Goal: Task Accomplishment & Management: Use online tool/utility

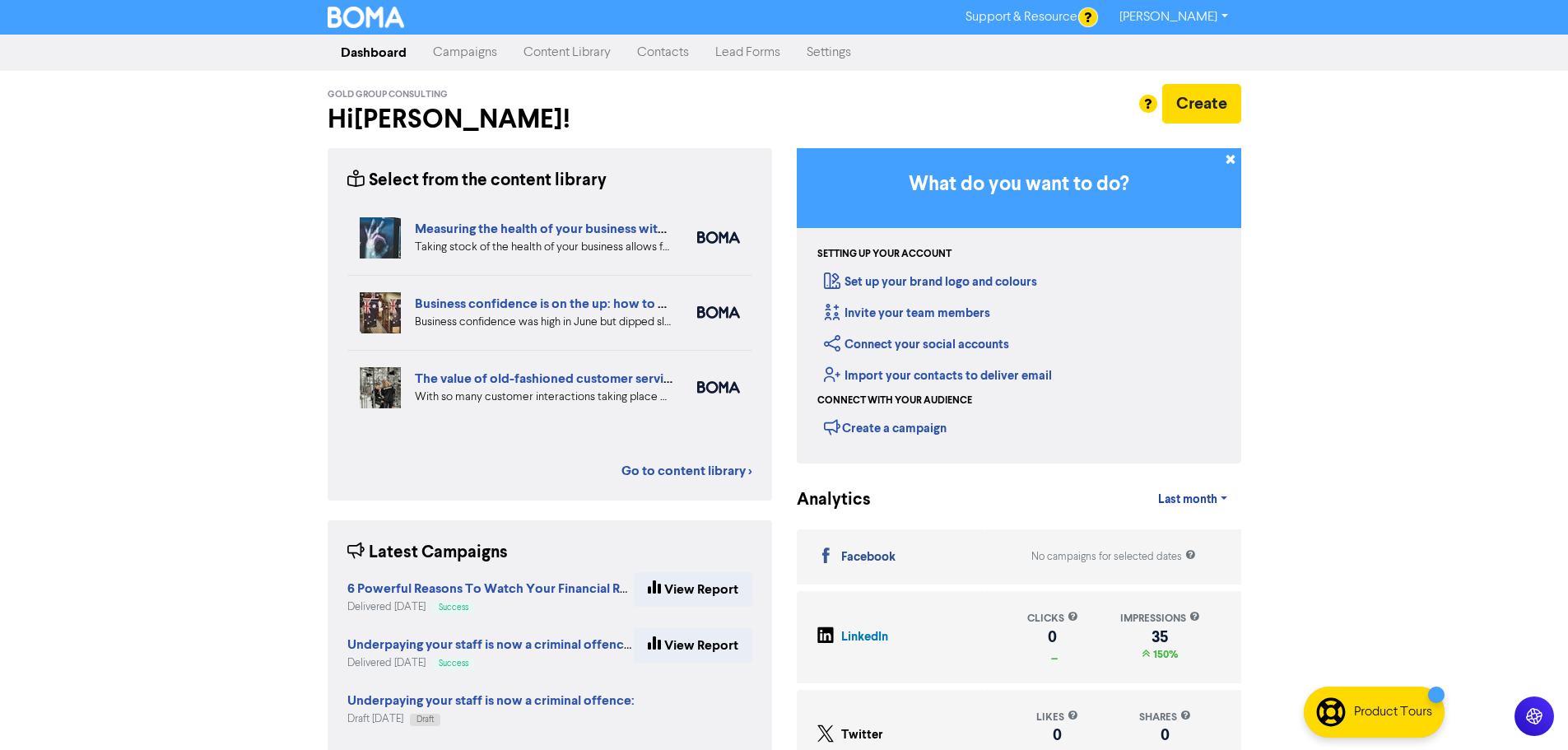
click at [460, 54] on link "Campaigns" at bounding box center [465, 52] width 91 height 33
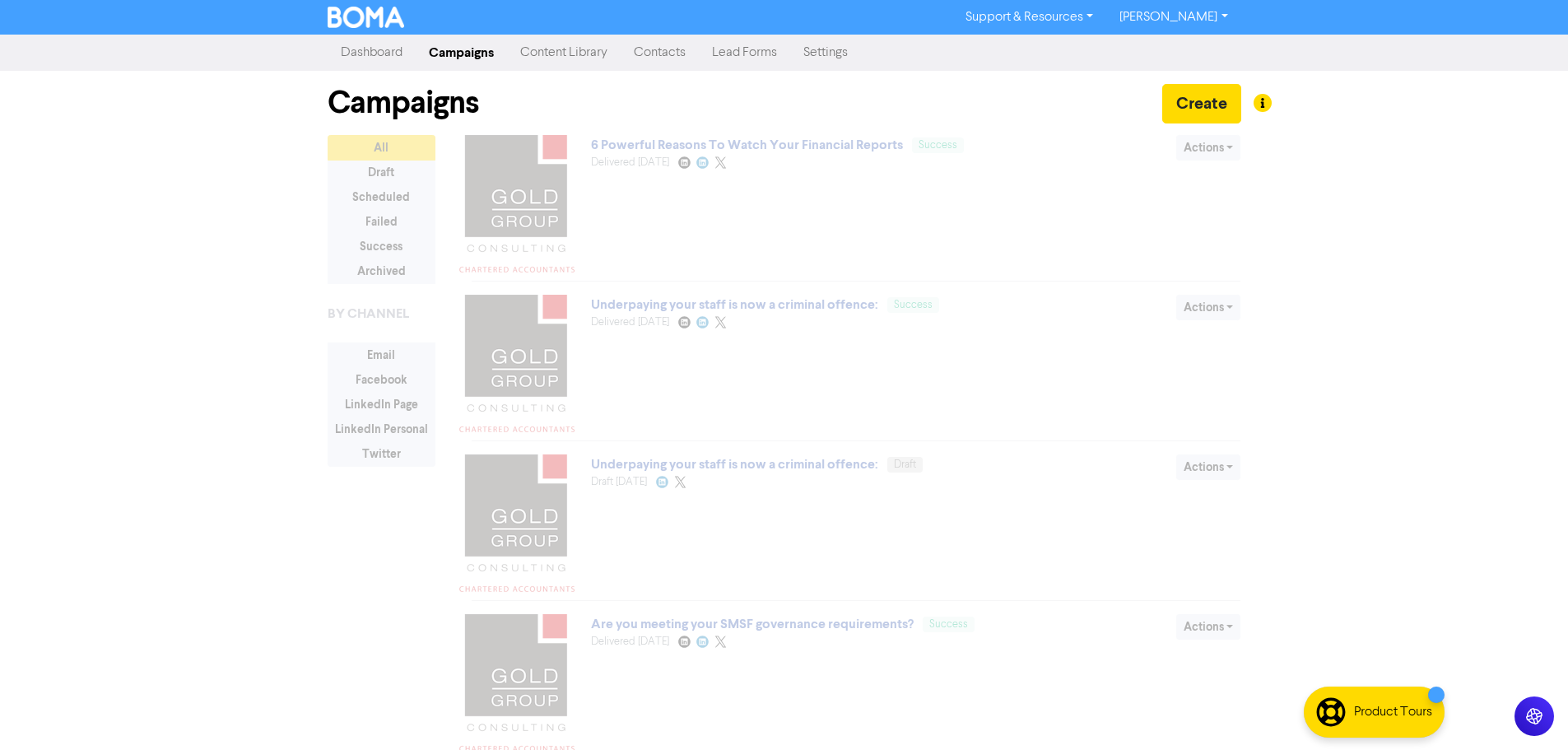
click at [545, 55] on link "Content Library" at bounding box center [564, 52] width 114 height 33
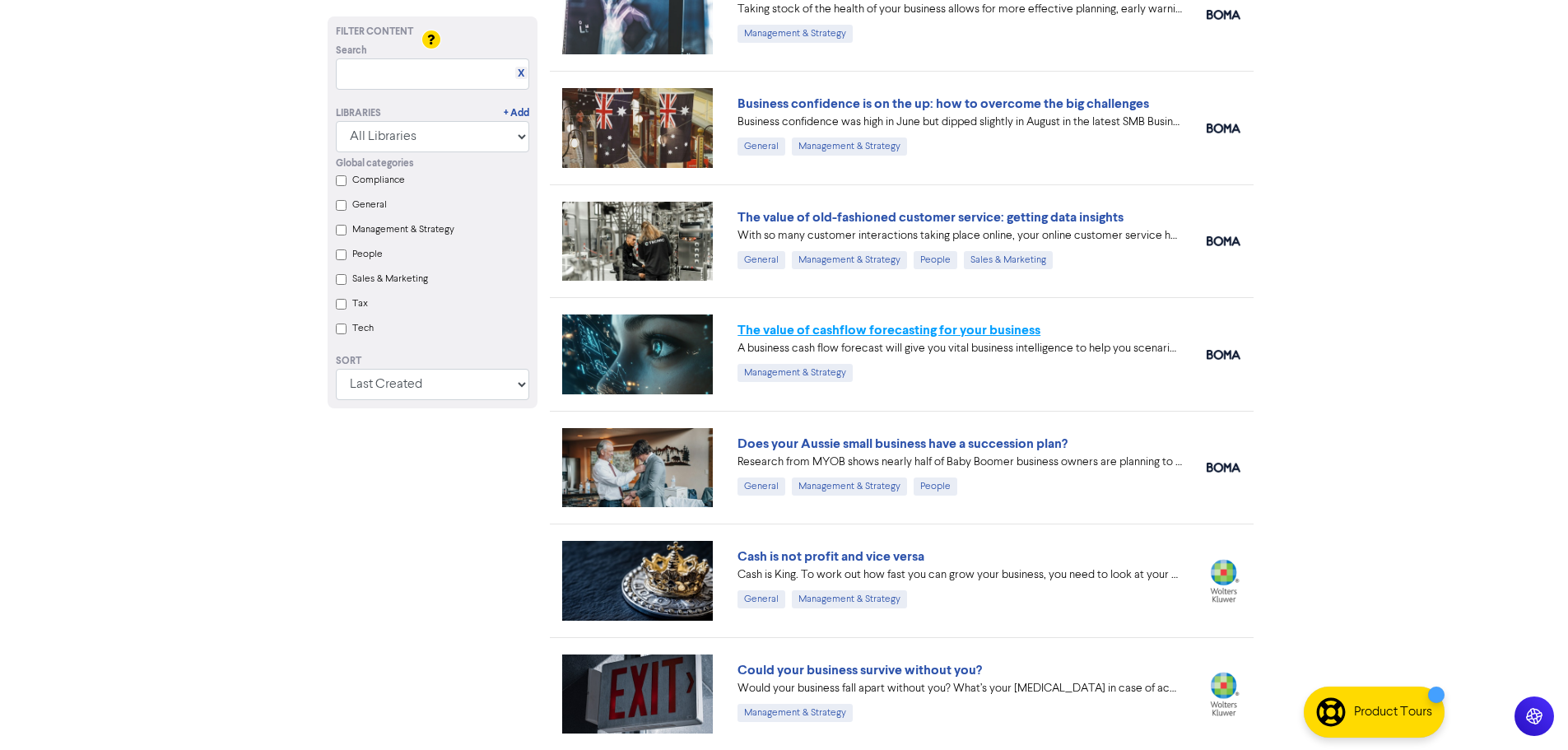
scroll to position [165, 0]
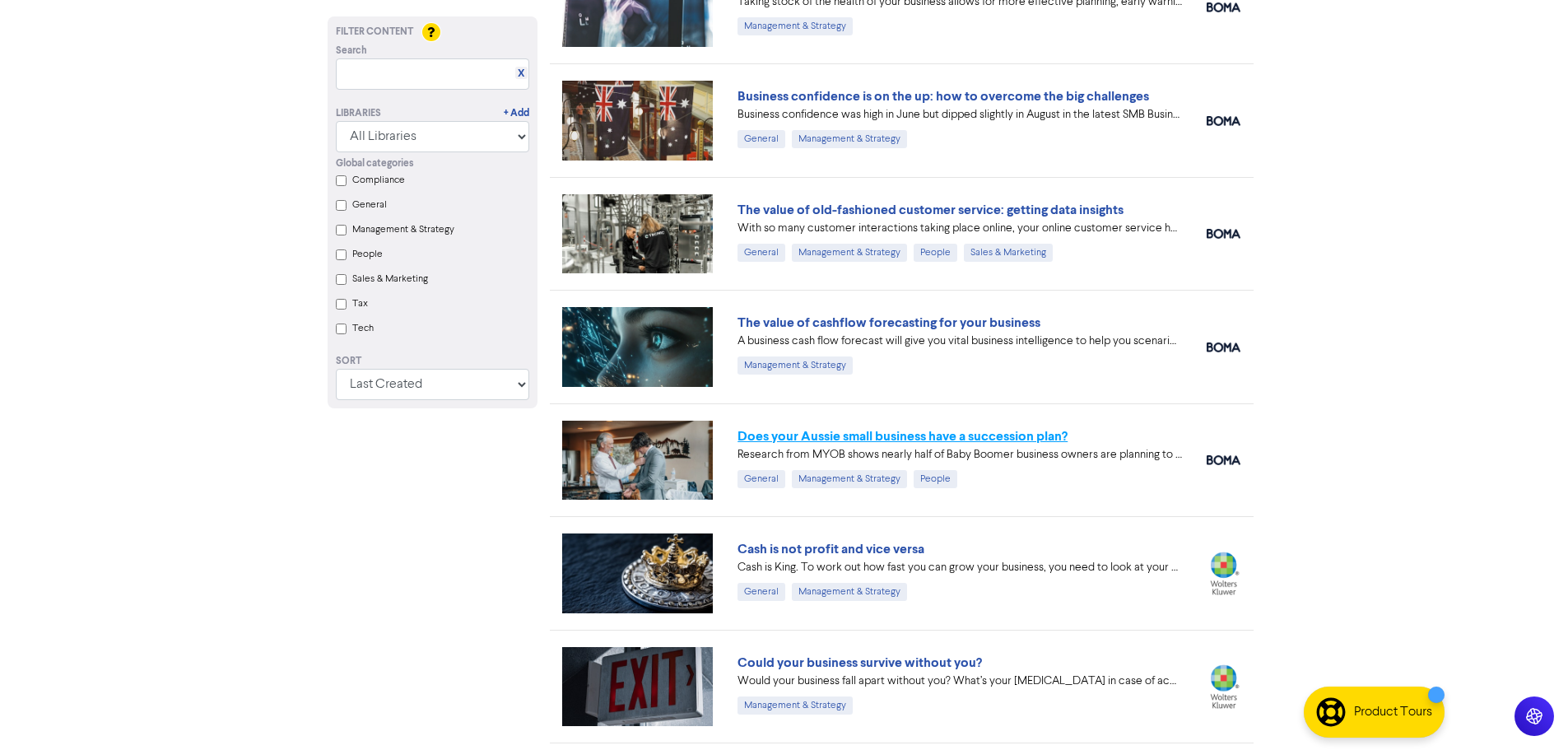
click at [935, 437] on link "Does your Aussie small business have a succession plan?" at bounding box center [902, 436] width 330 height 17
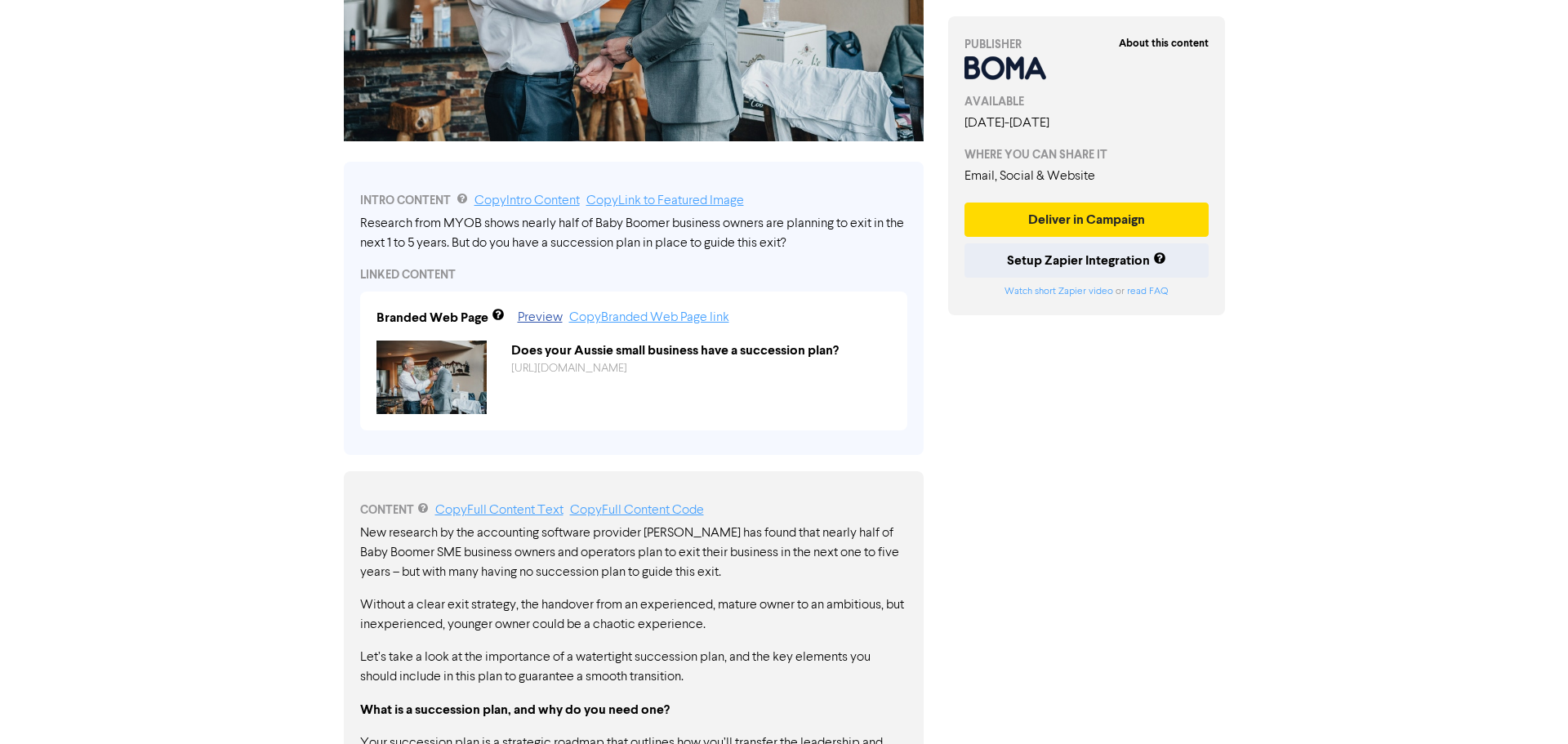
scroll to position [259, 0]
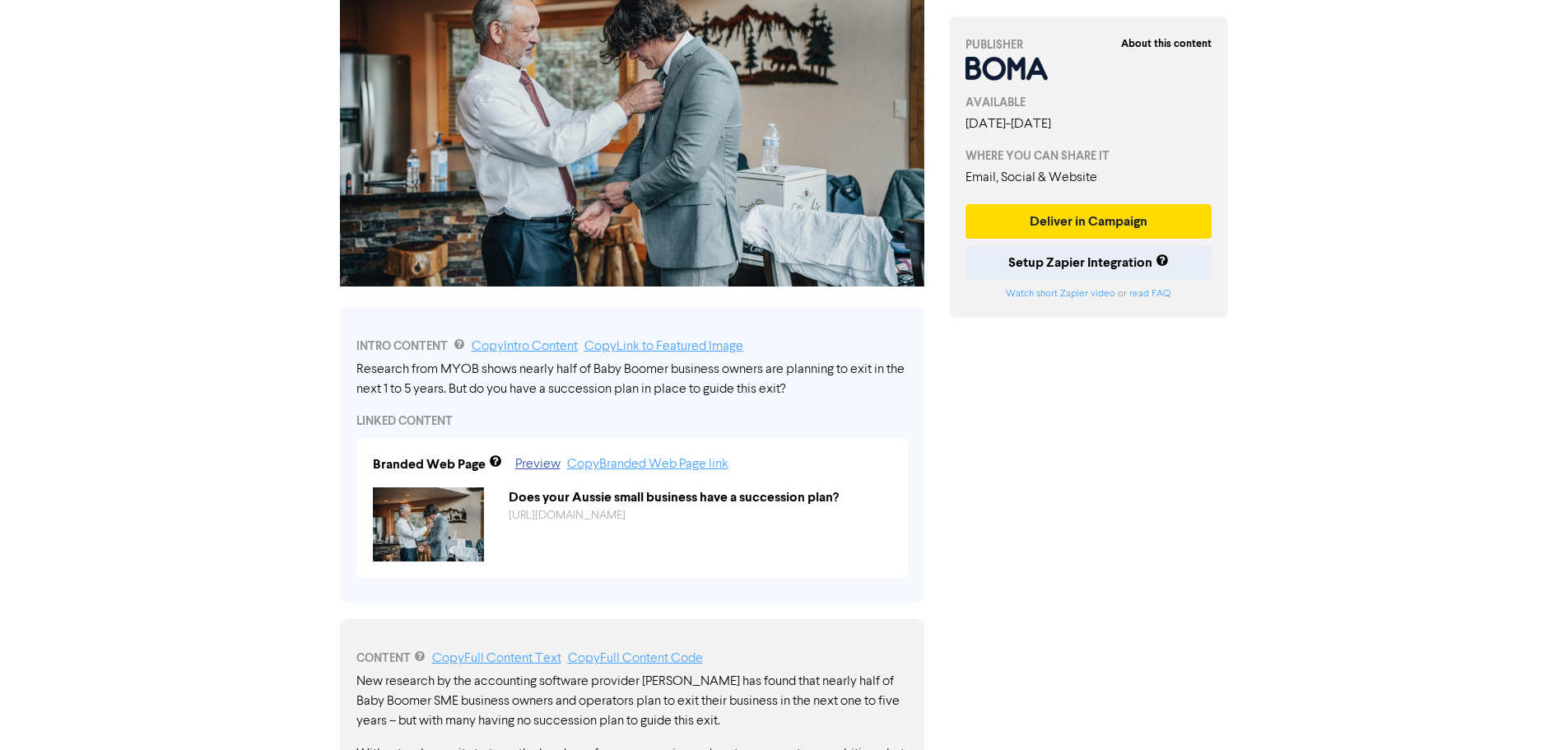
click at [420, 503] on img at bounding box center [428, 525] width 111 height 74
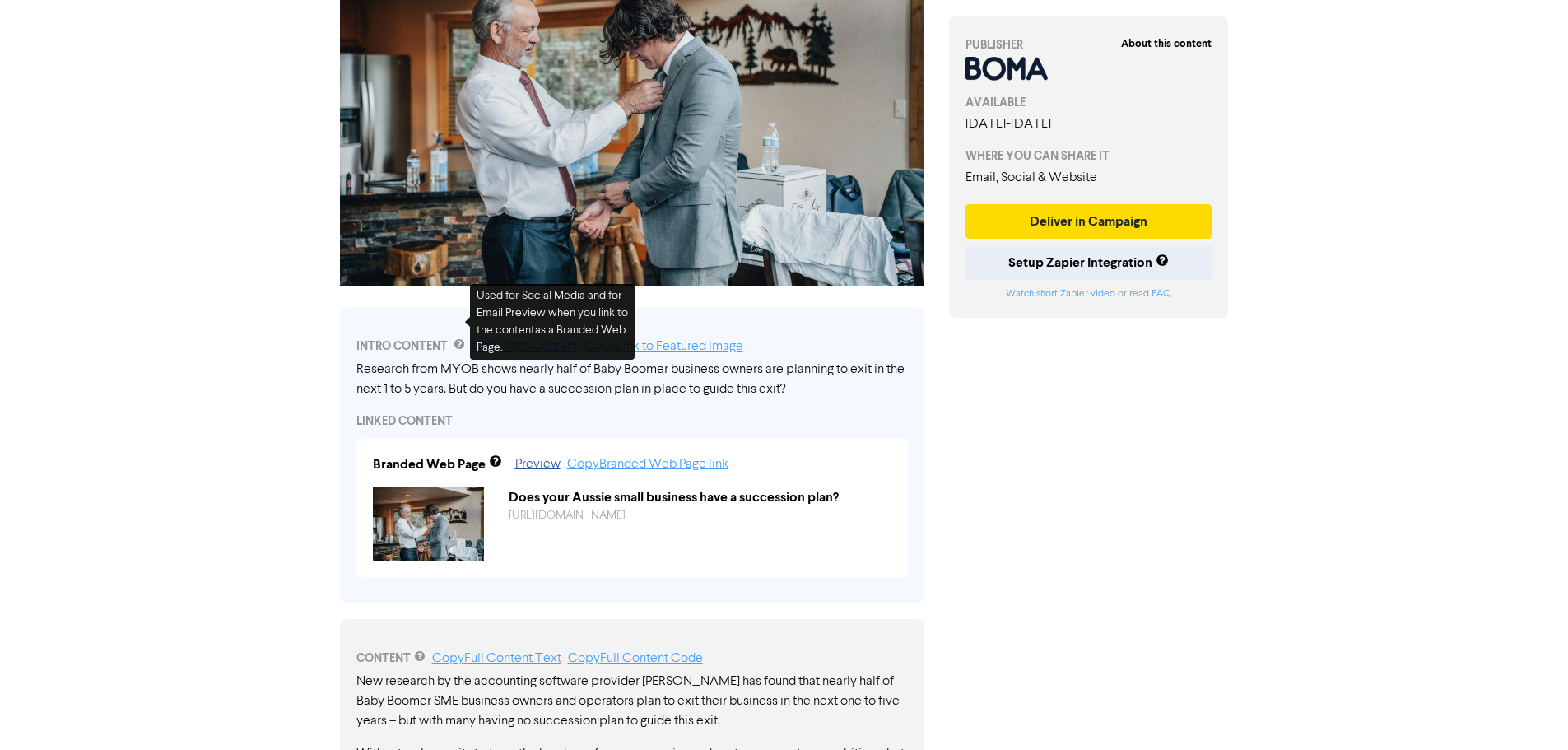
drag, startPoint x: 973, startPoint y: 383, endPoint x: 964, endPoint y: 381, distance: 9.2
click at [972, 383] on div "About this content PUBLISHER AVAILABLE [DATE] - [DATE] WHERE YOU CAN SHARE IT E…" at bounding box center [1089, 751] width 304 height 1863
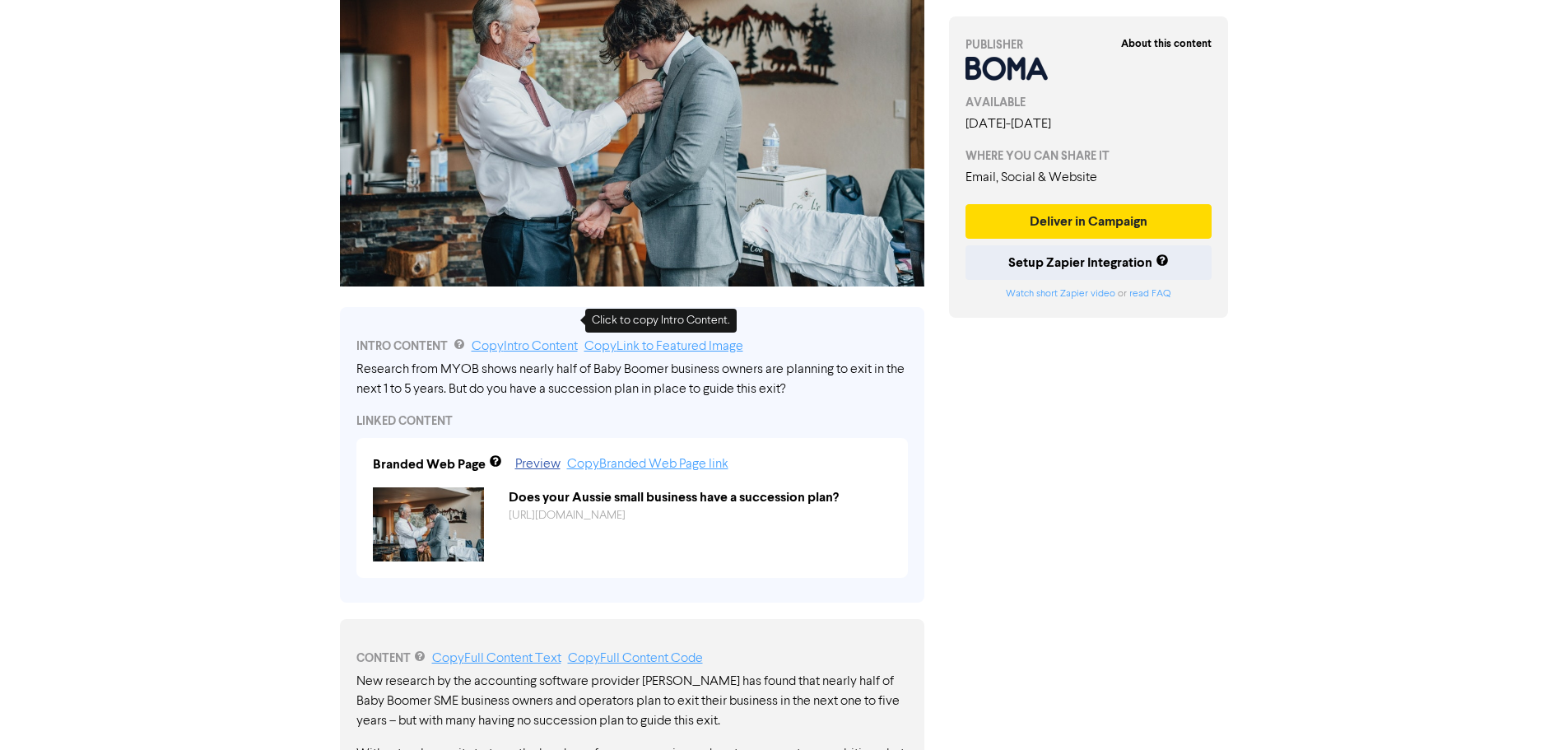
click at [531, 340] on link "Copy Intro Content" at bounding box center [524, 346] width 107 height 13
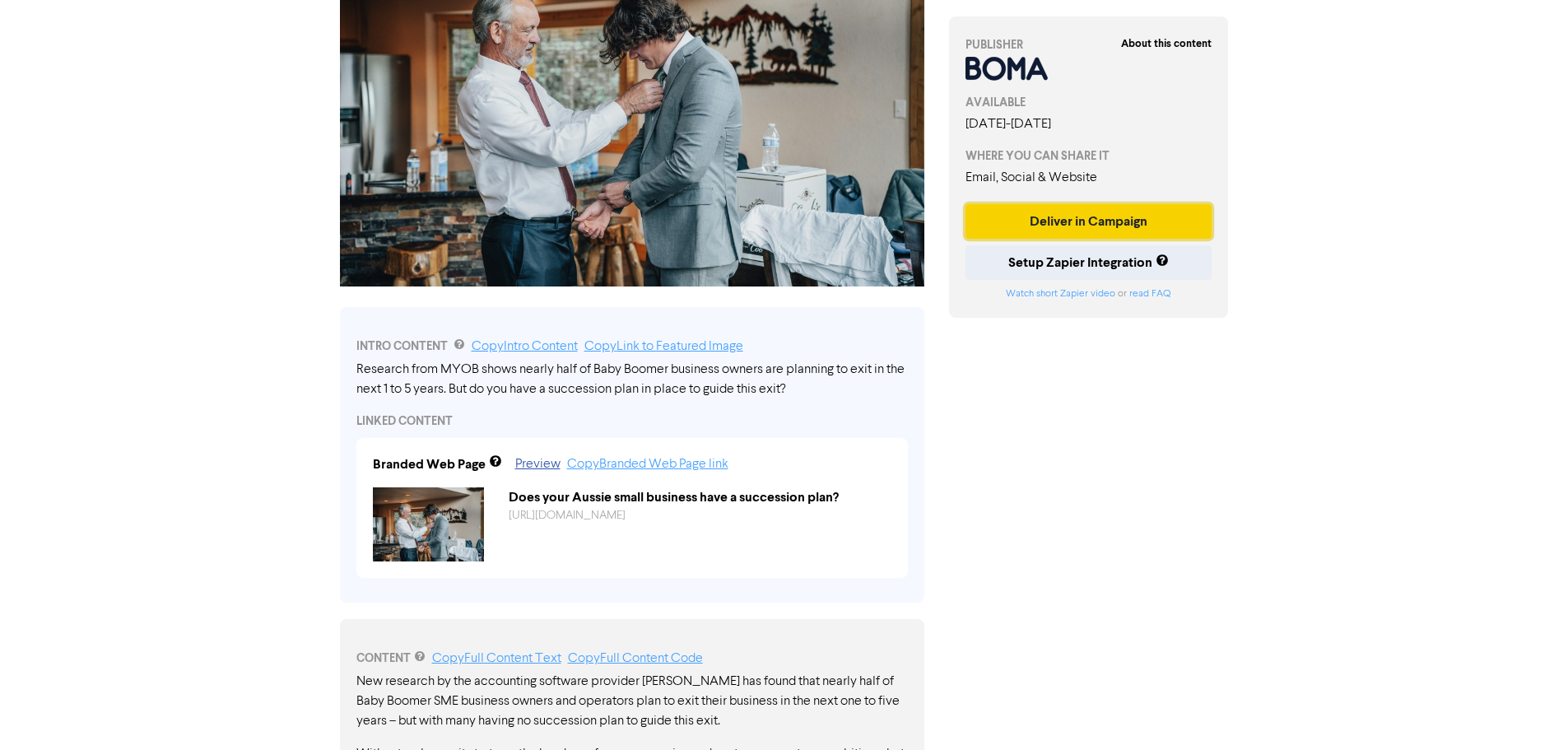
click at [1049, 225] on button "Deliver in Campaign" at bounding box center [1089, 221] width 247 height 35
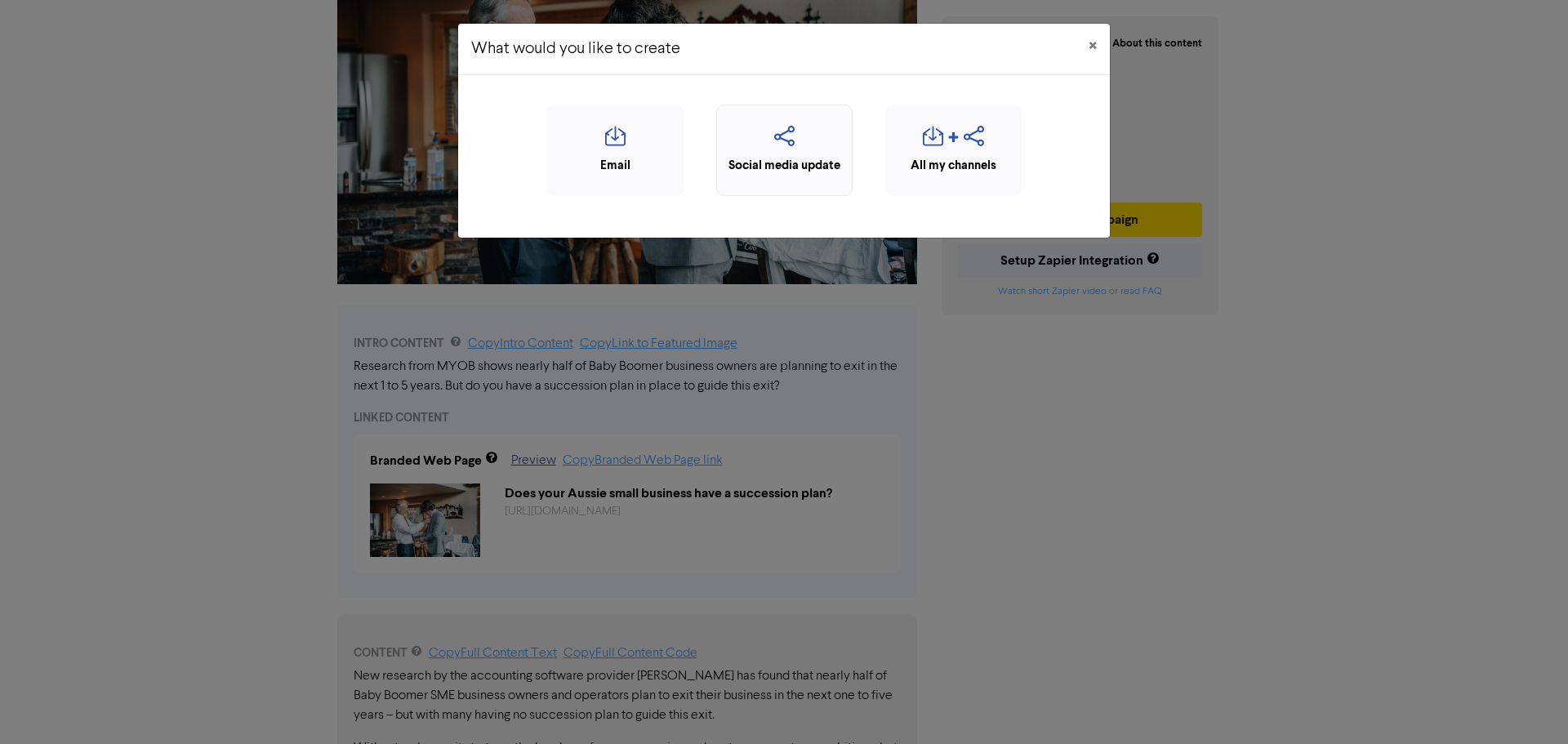
click at [752, 157] on div "Social media update" at bounding box center [784, 166] width 119 height 19
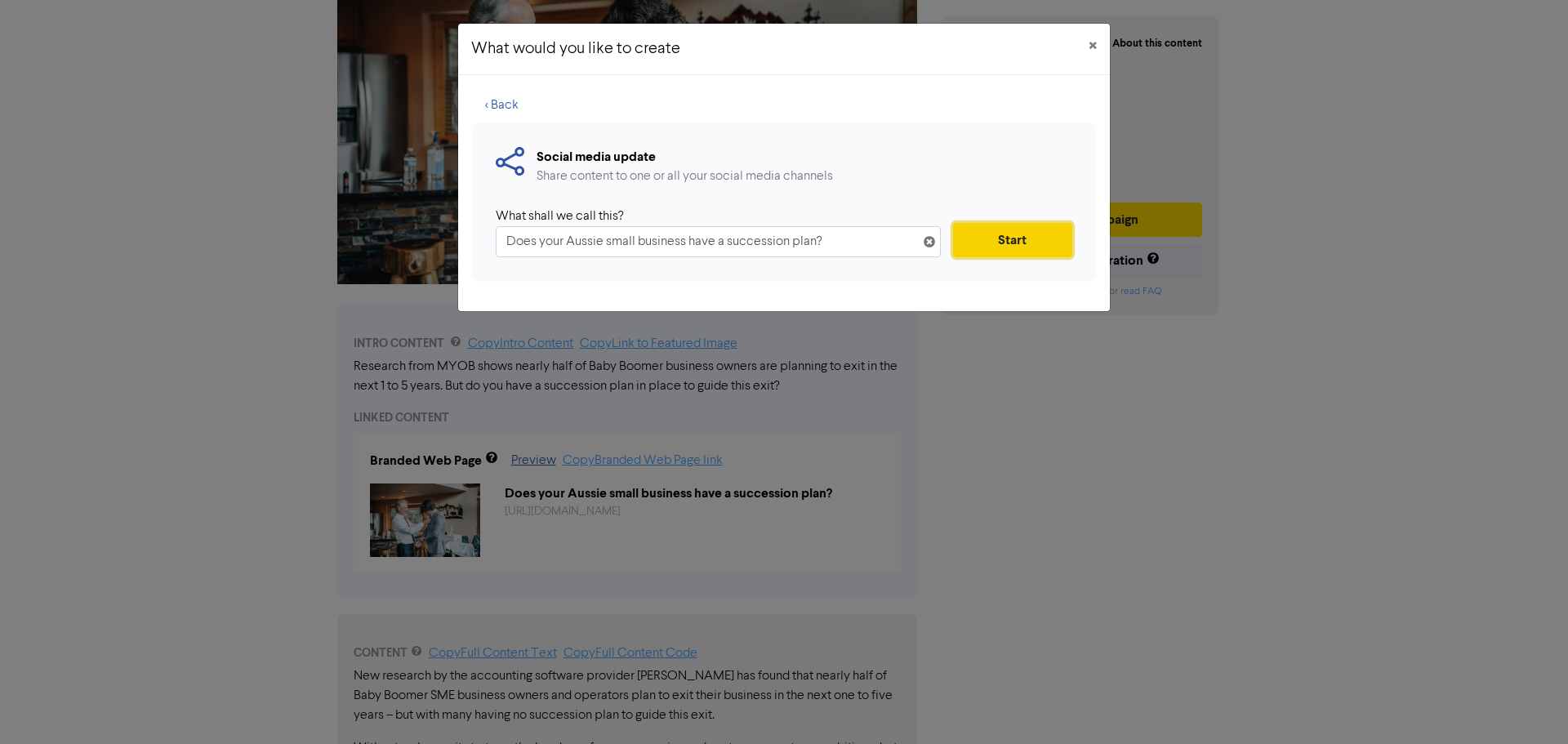
click at [1037, 234] on button "Start" at bounding box center [1013, 239] width 120 height 35
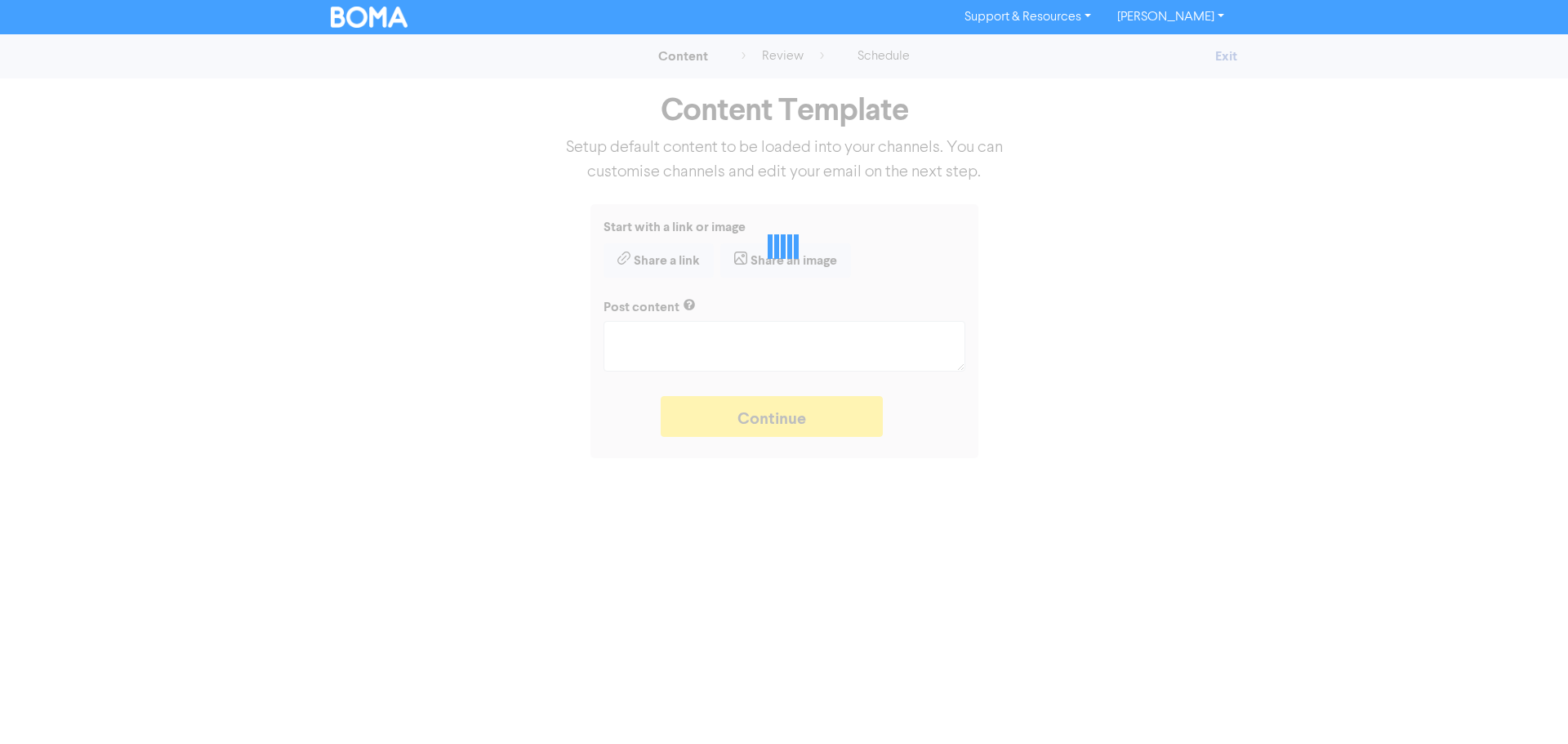
type textarea "x"
type textarea "Research from MYOB shows nearly half of Baby Boomer business owners are plannin…"
type textarea "x"
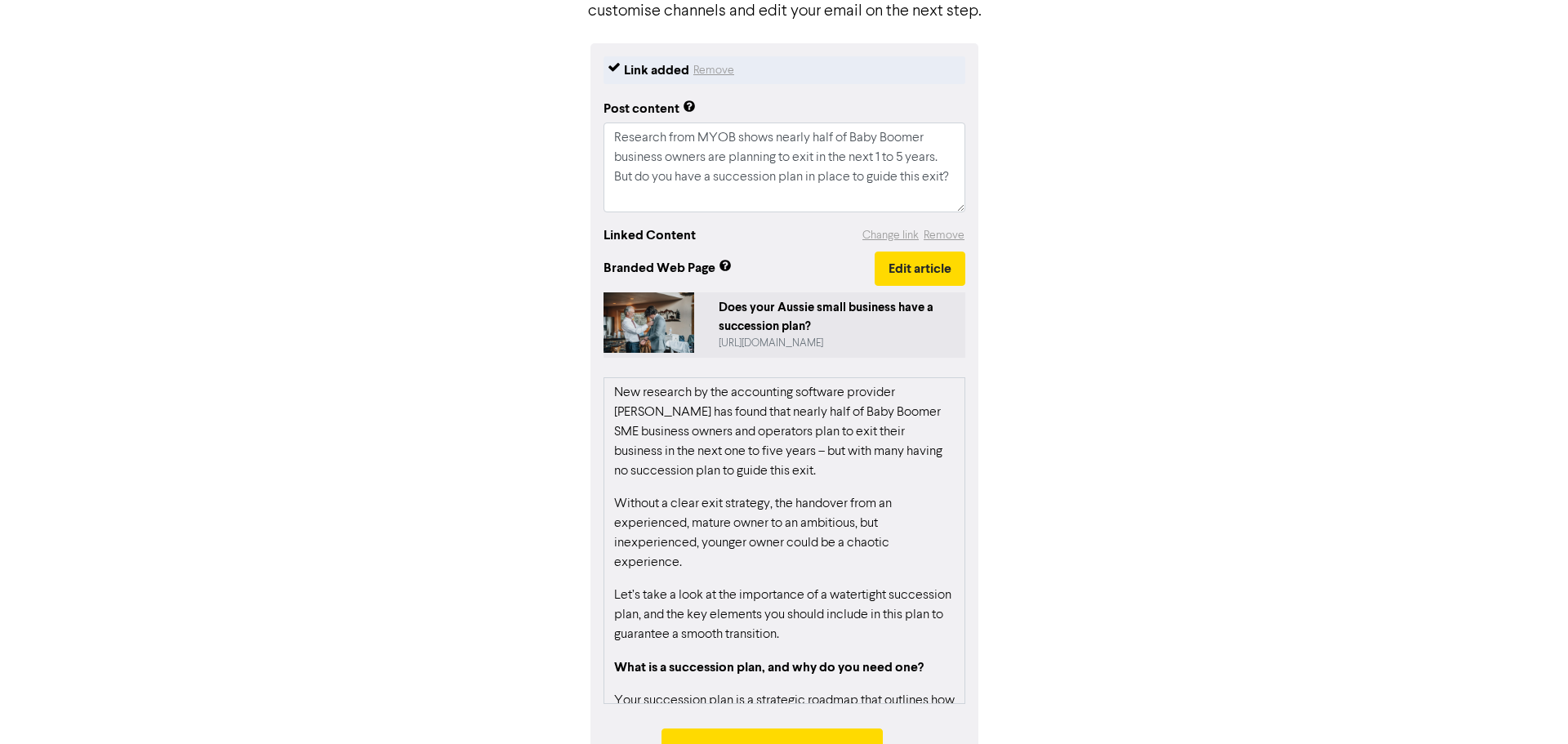
scroll to position [163, 0]
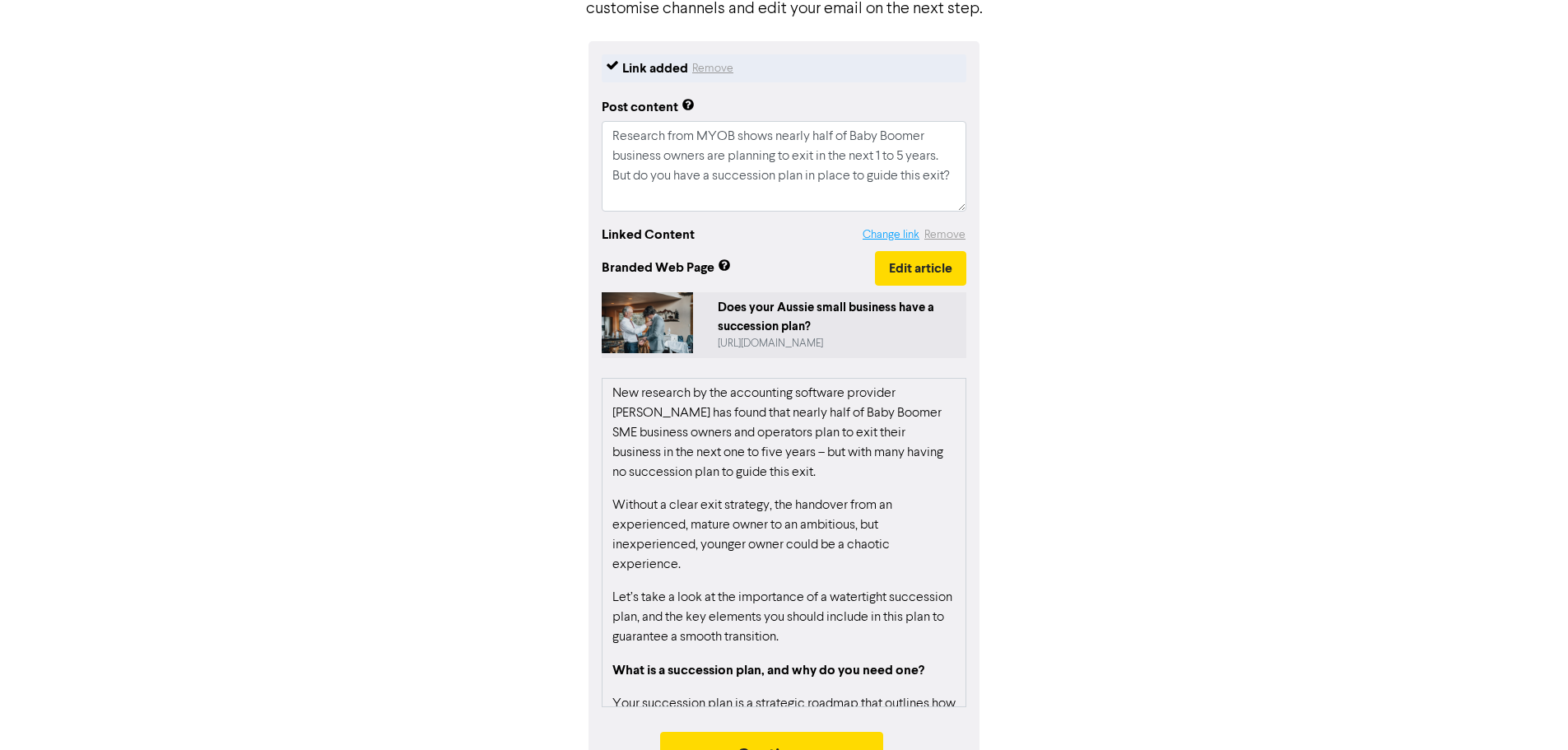
click at [895, 237] on button "Change link" at bounding box center [890, 234] width 59 height 19
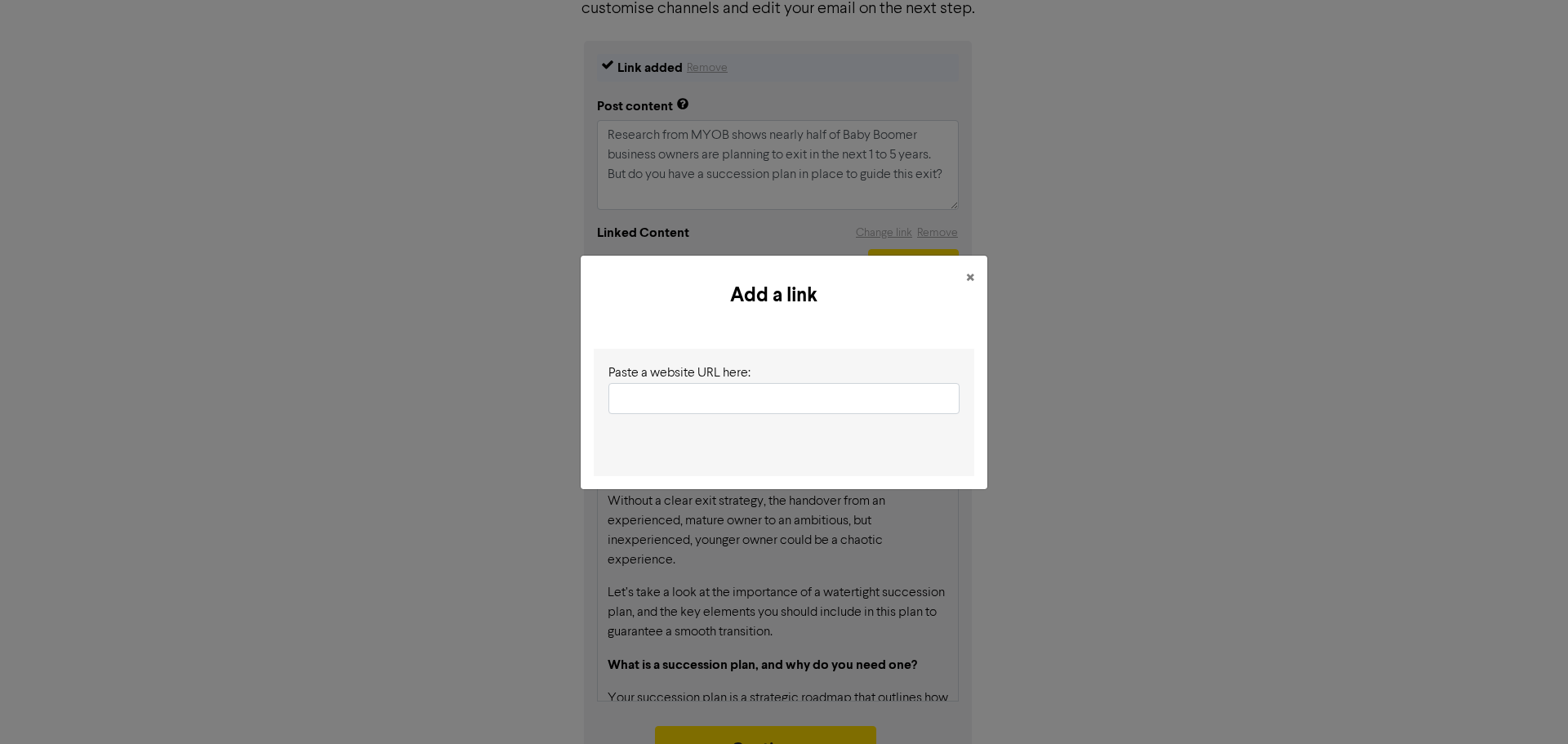
click at [698, 395] on input "text" at bounding box center [784, 398] width 351 height 31
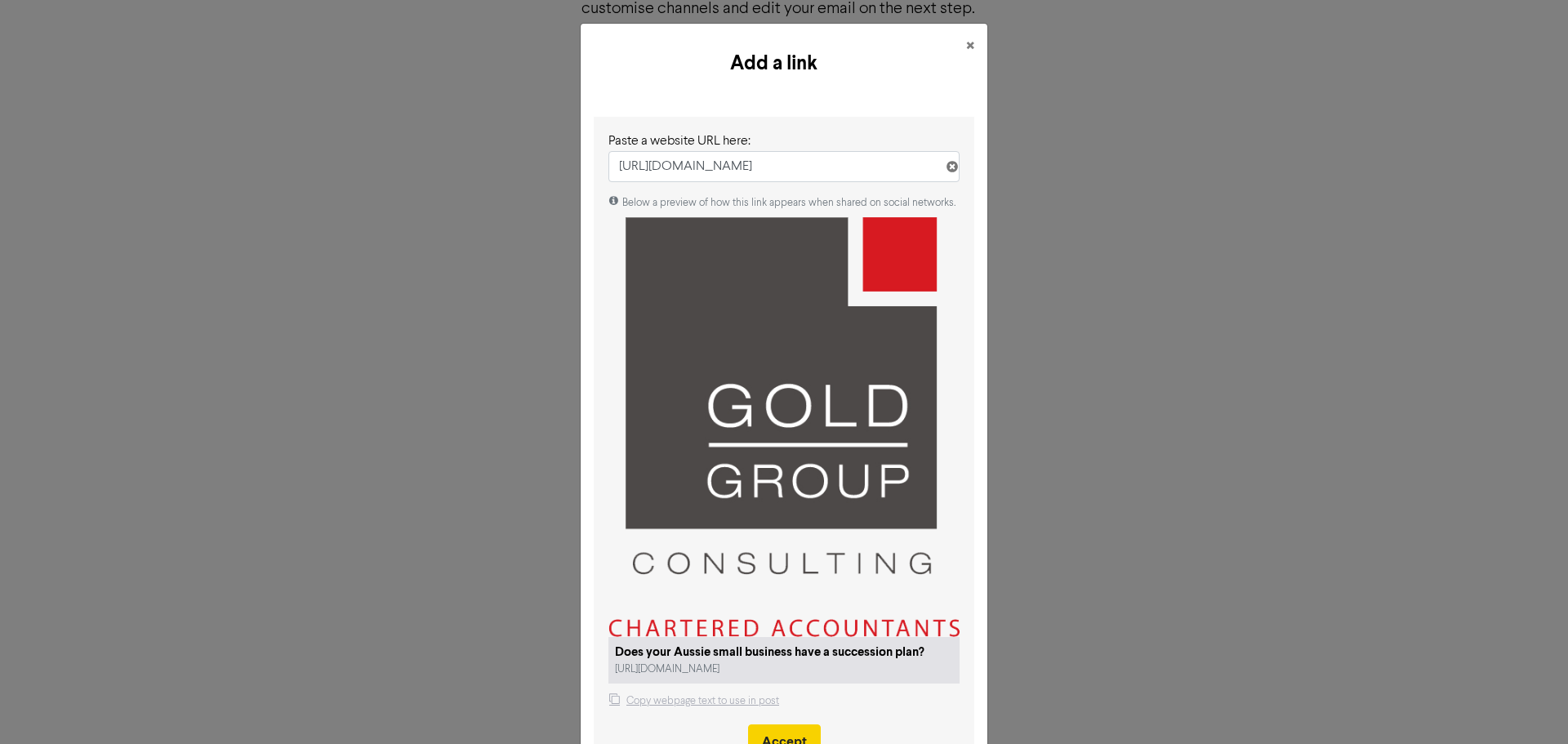
type input "[URL][DOMAIN_NAME]"
click at [784, 724] on button "Accept" at bounding box center [784, 741] width 72 height 35
type textarea "x"
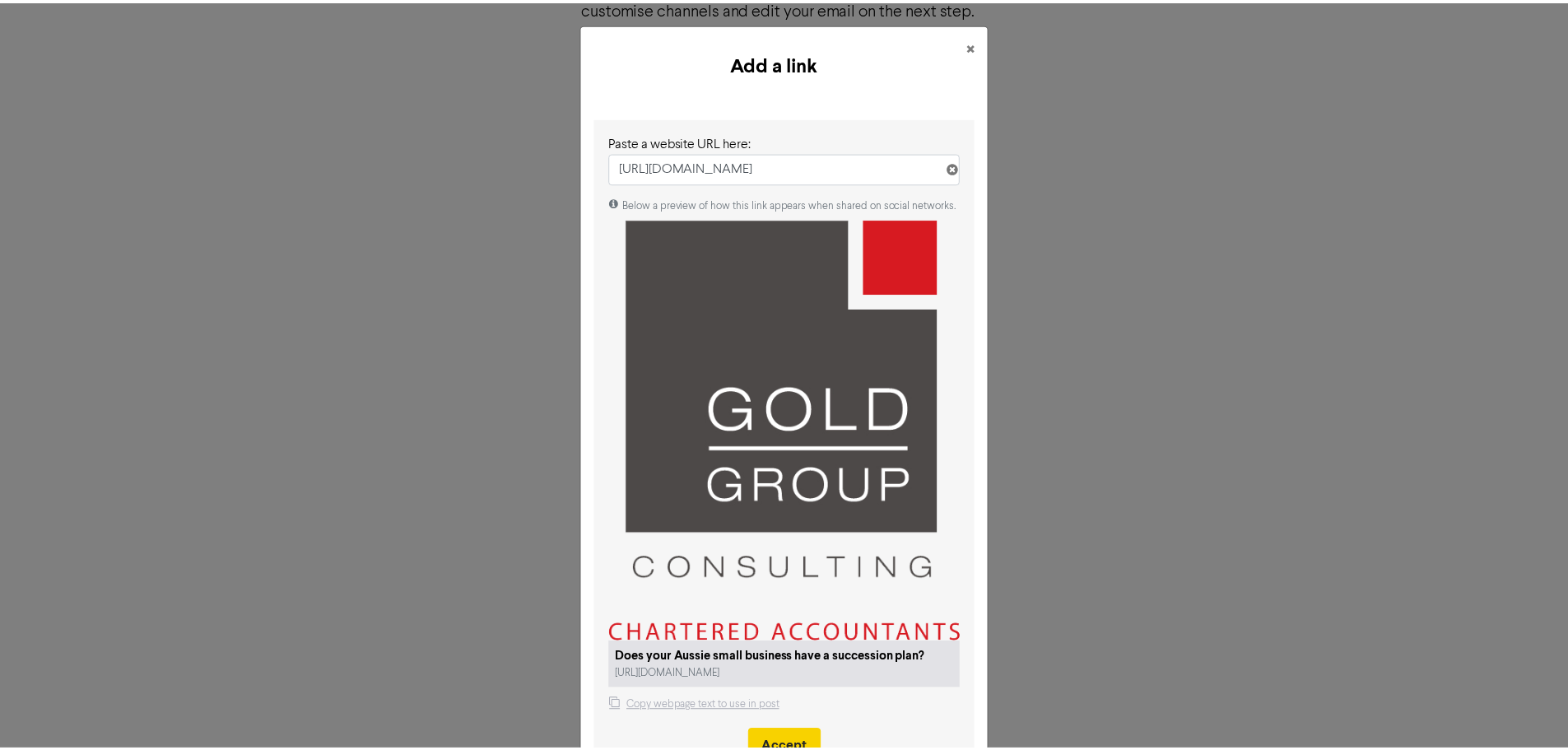
scroll to position [0, 0]
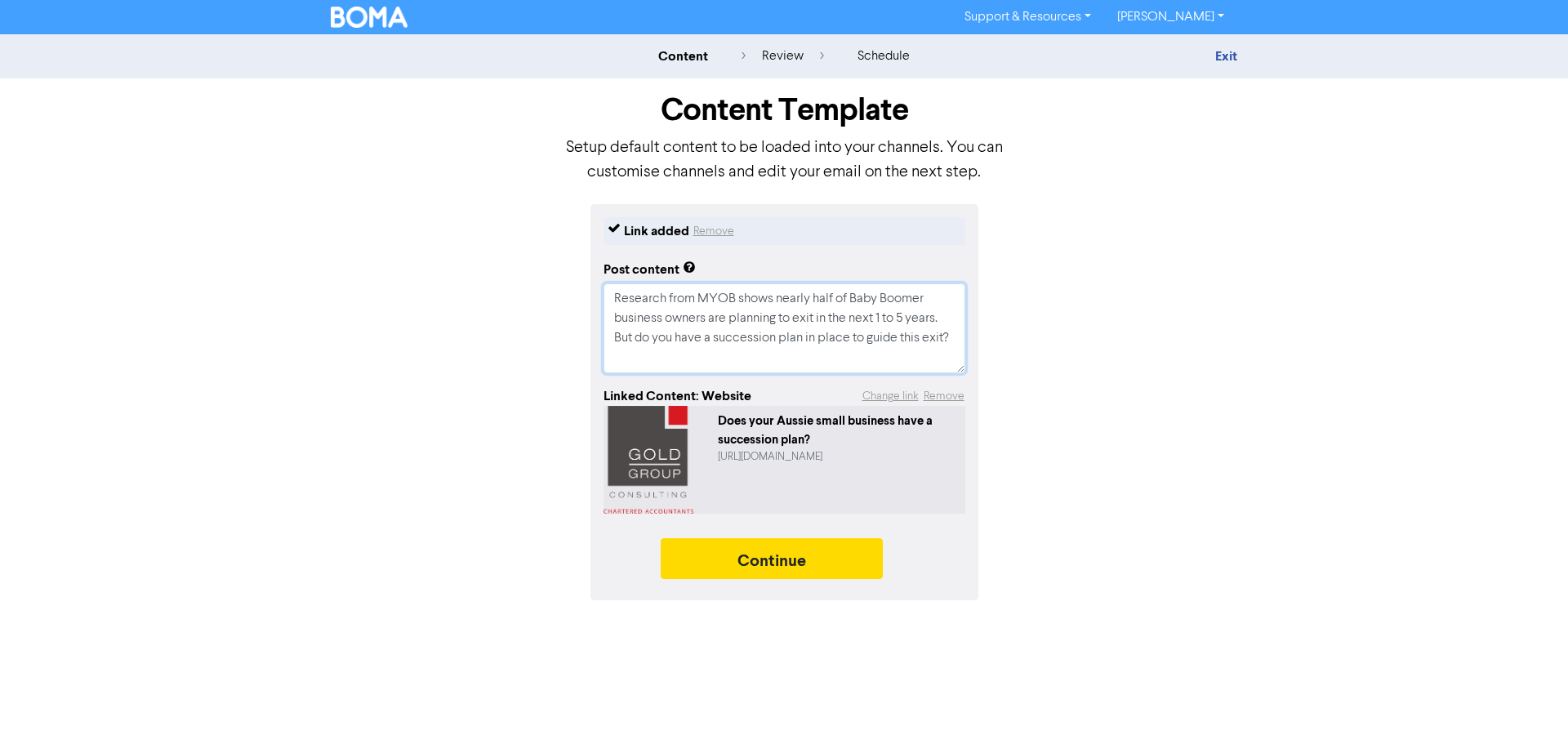
drag, startPoint x: 698, startPoint y: 302, endPoint x: 733, endPoint y: 302, distance: 35.0
click at [733, 302] on textarea "Research from MYOB shows nearly half of Baby Boomer business owners are plannin…" at bounding box center [784, 328] width 362 height 90
type textarea "x"
type textarea "Research from shows nearly half of Baby Boomer business owners are planning to …"
type textarea "x"
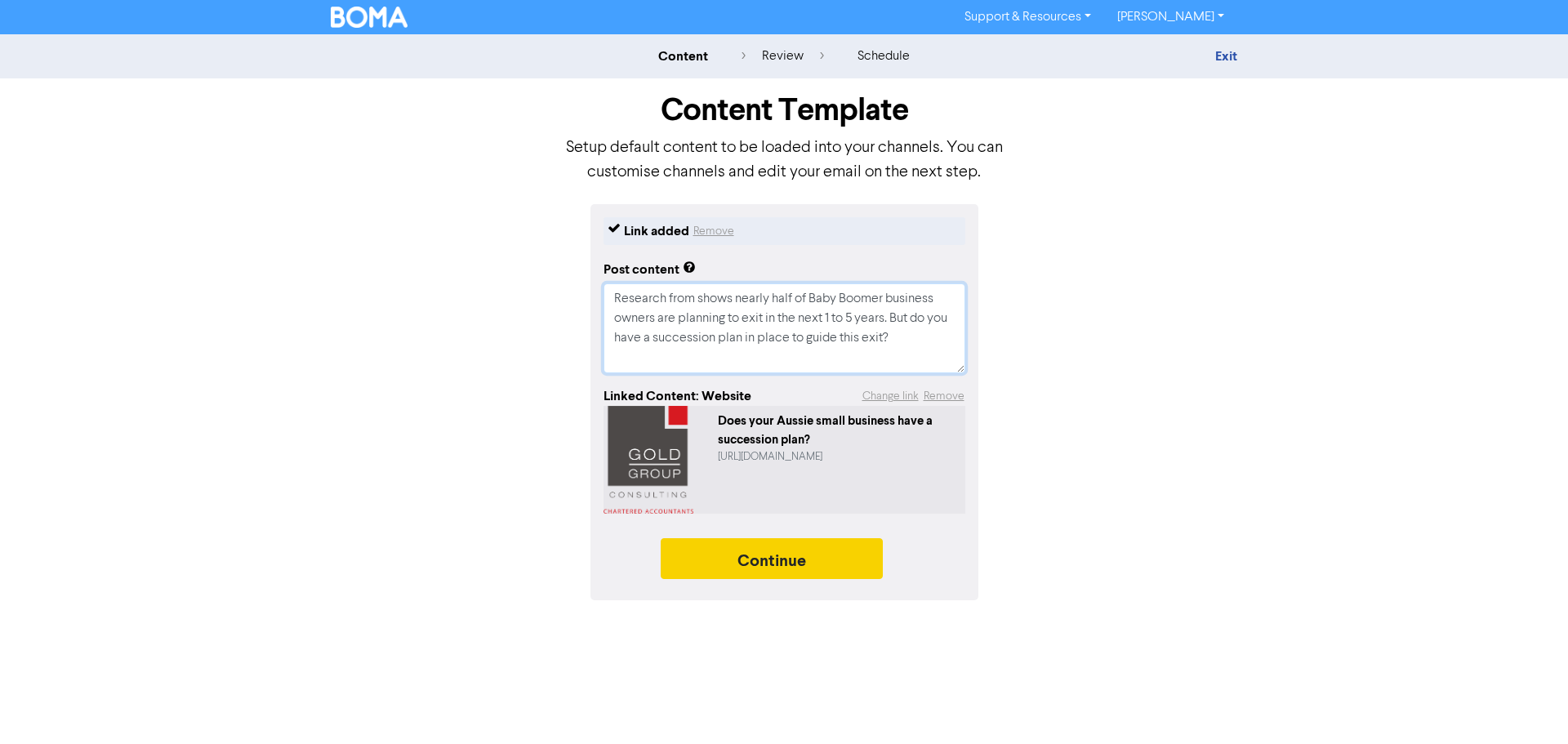
type textarea "Research from shows nearly half of Baby Boomer business owners are planning to …"
click at [757, 538] on button "Continue" at bounding box center [772, 558] width 223 height 41
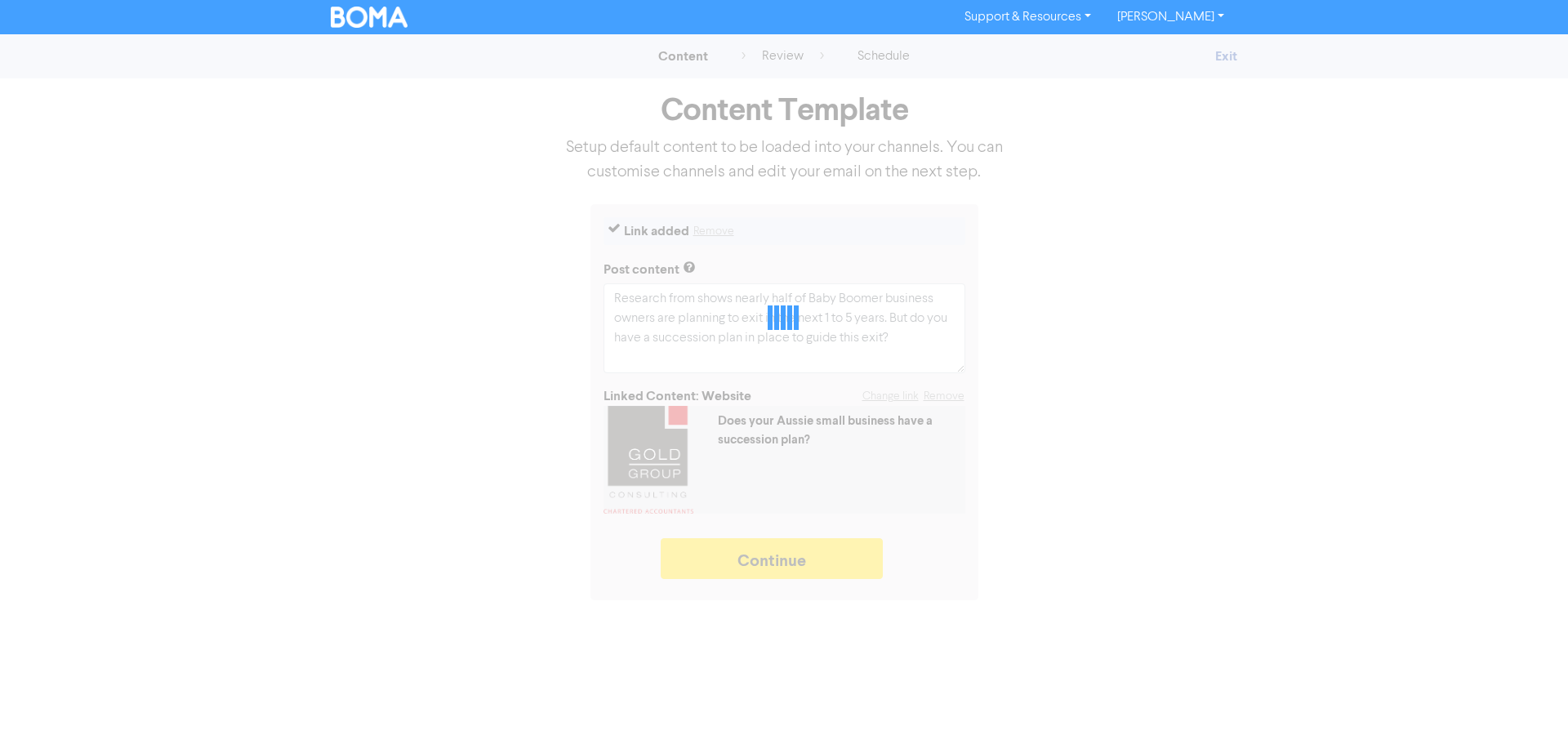
type textarea "x"
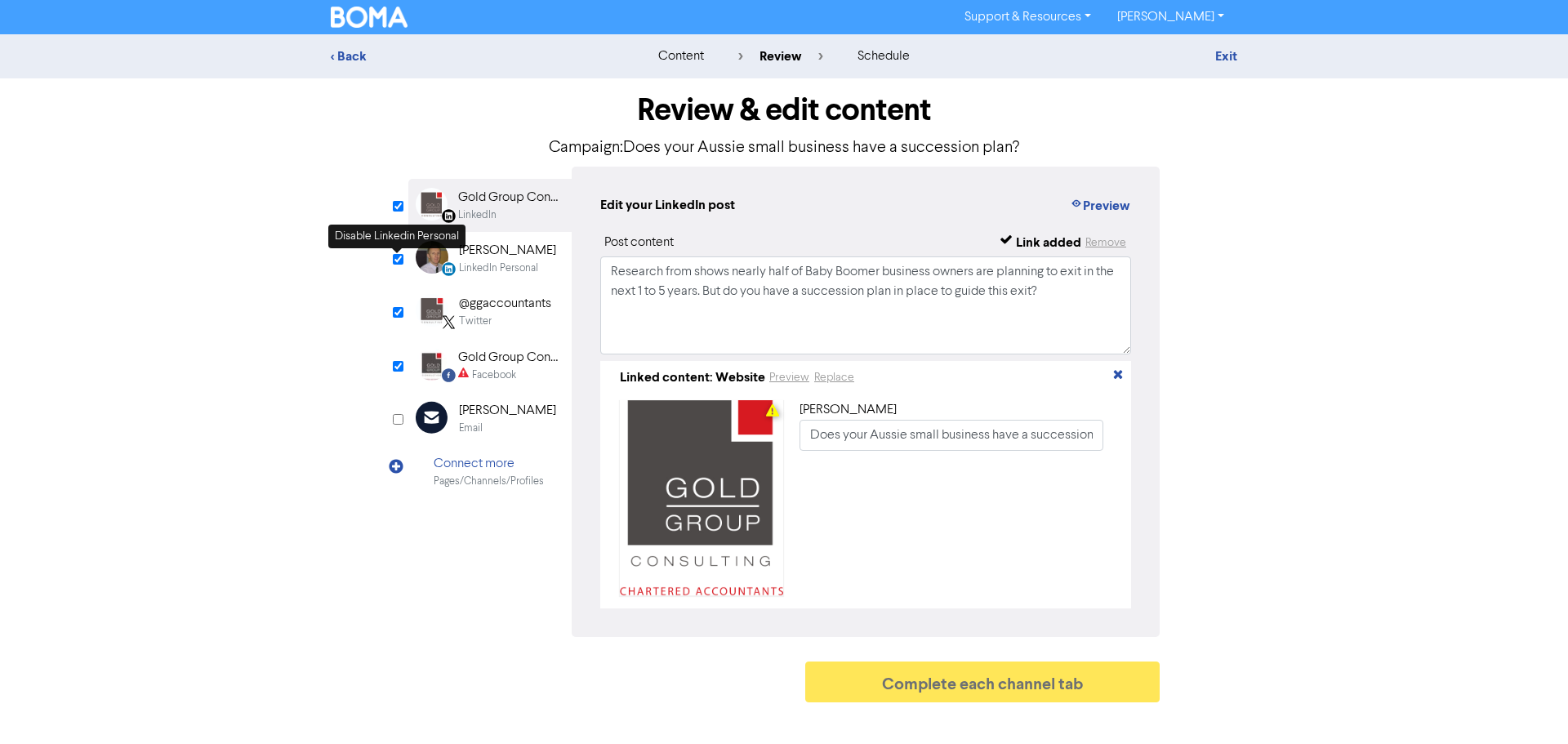
click at [398, 262] on input "checkbox" at bounding box center [398, 259] width 11 height 11
checkbox input "false"
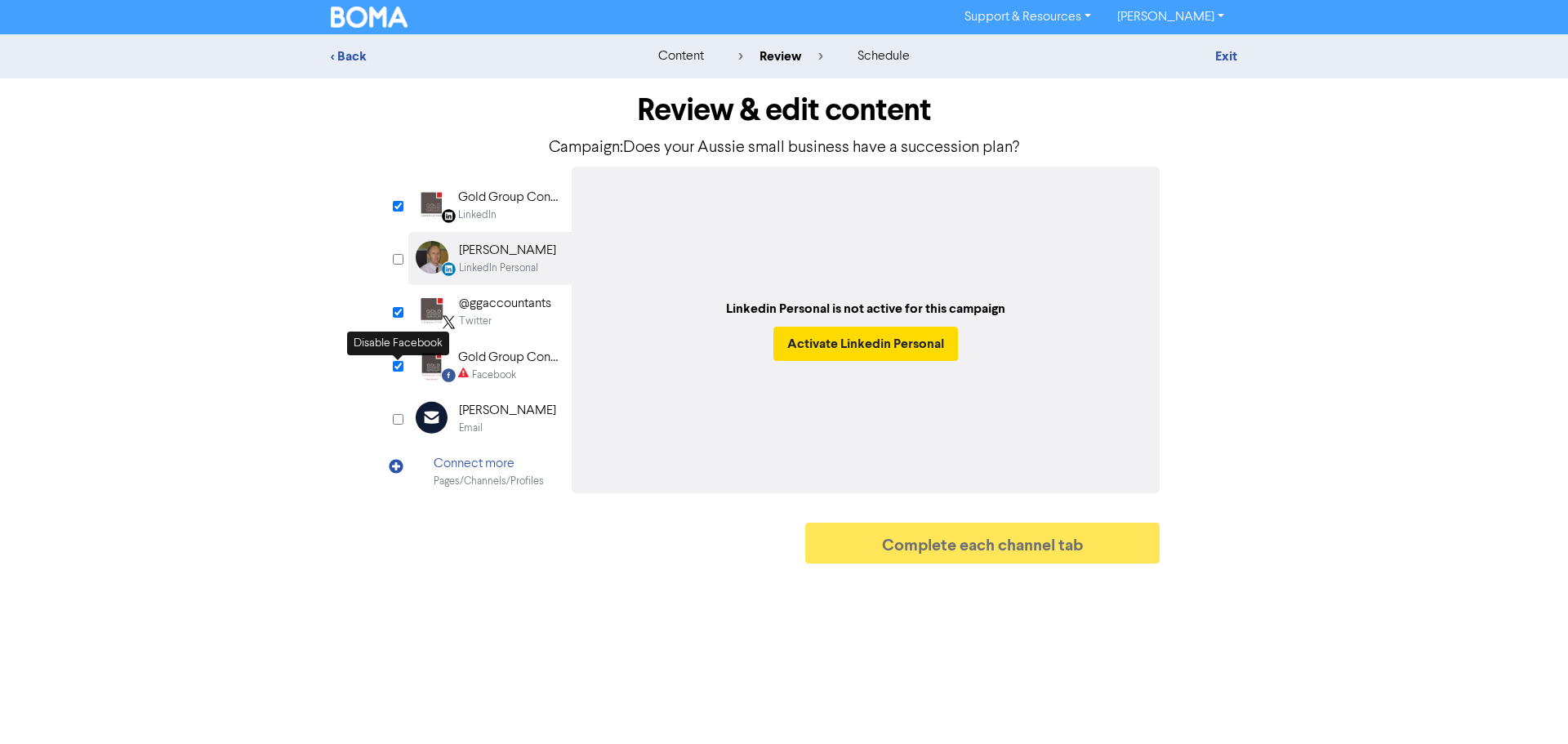
click at [395, 367] on input "checkbox" at bounding box center [398, 366] width 11 height 11
checkbox input "false"
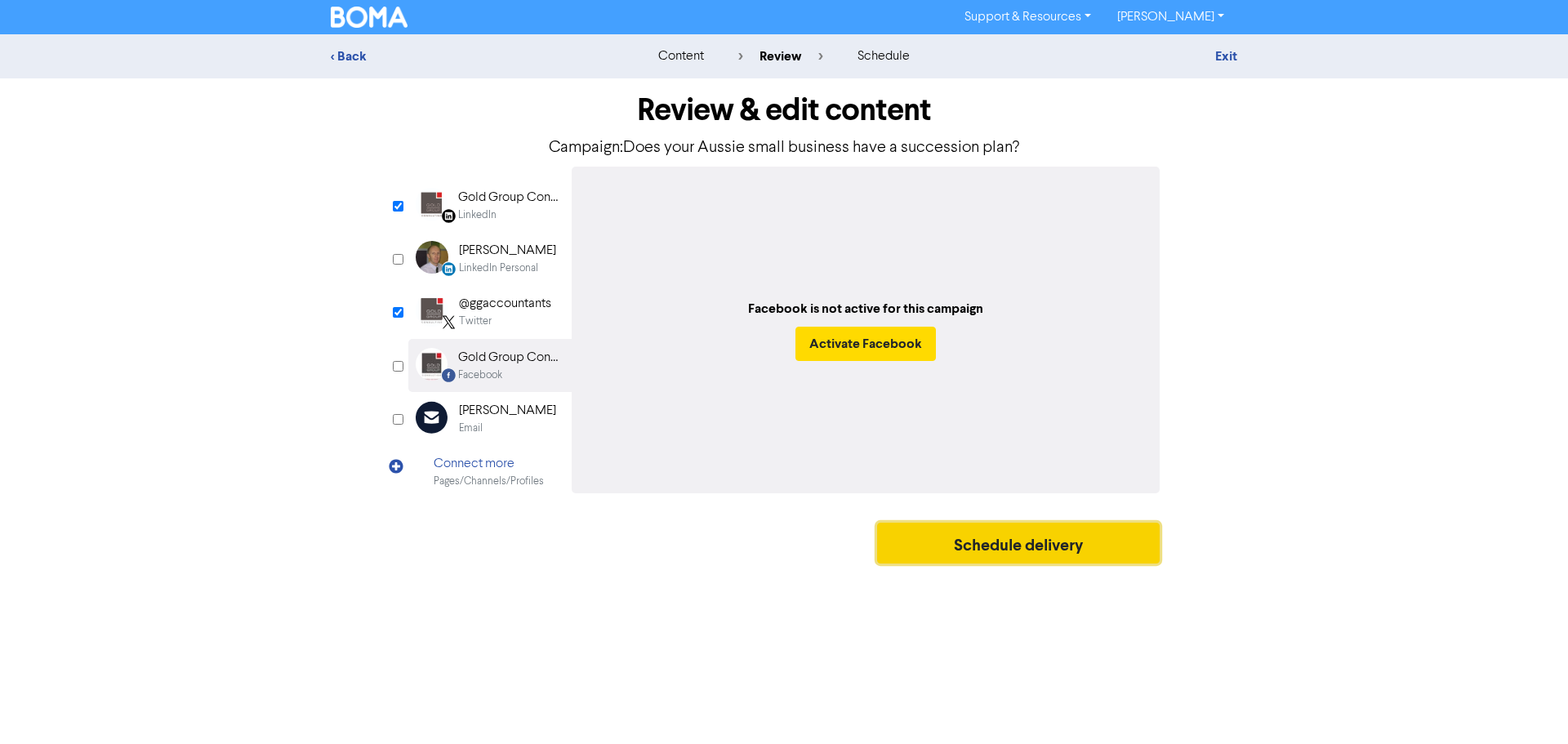
click at [1000, 551] on button "Schedule delivery" at bounding box center [1019, 542] width 283 height 41
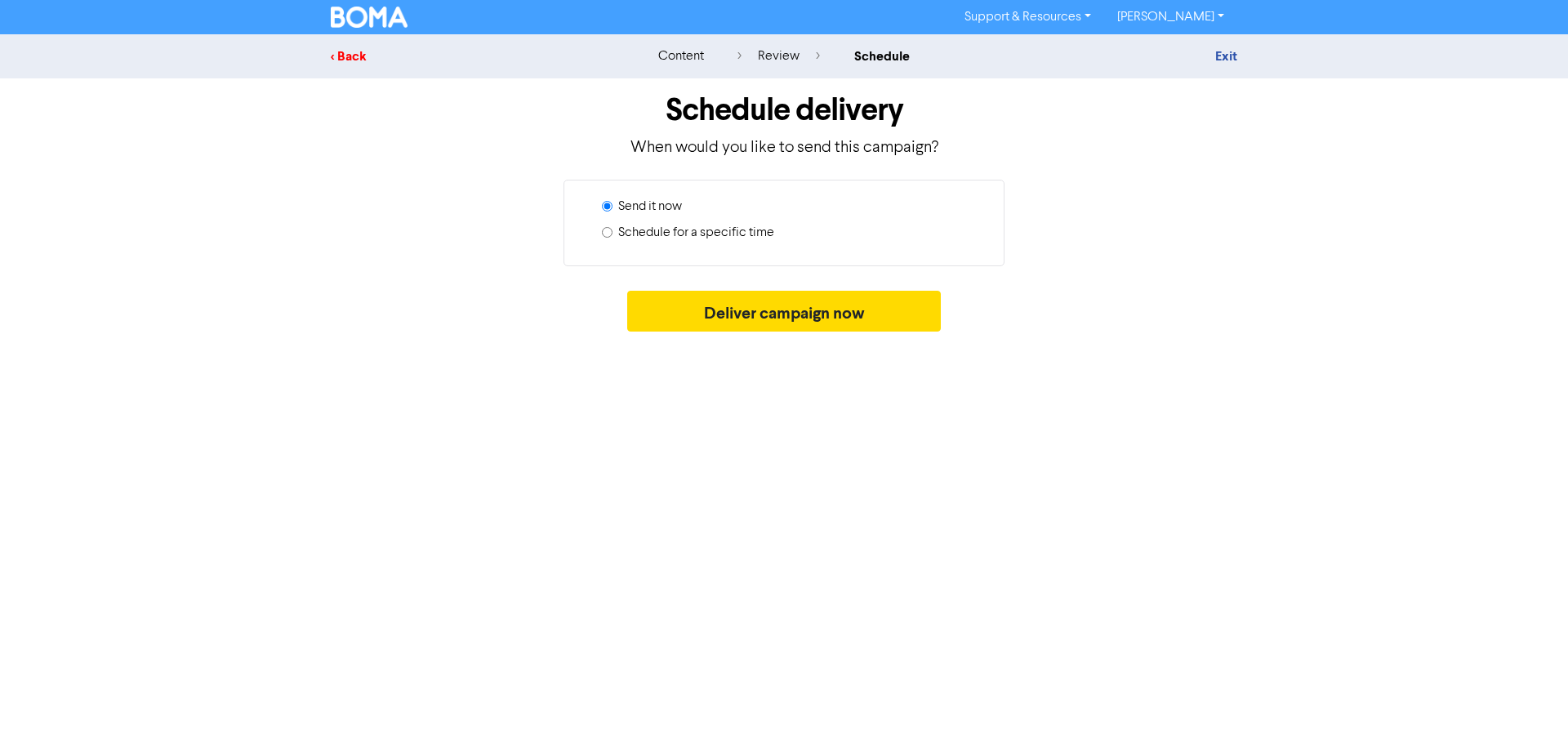
click at [346, 52] on div "< Back" at bounding box center [473, 56] width 286 height 20
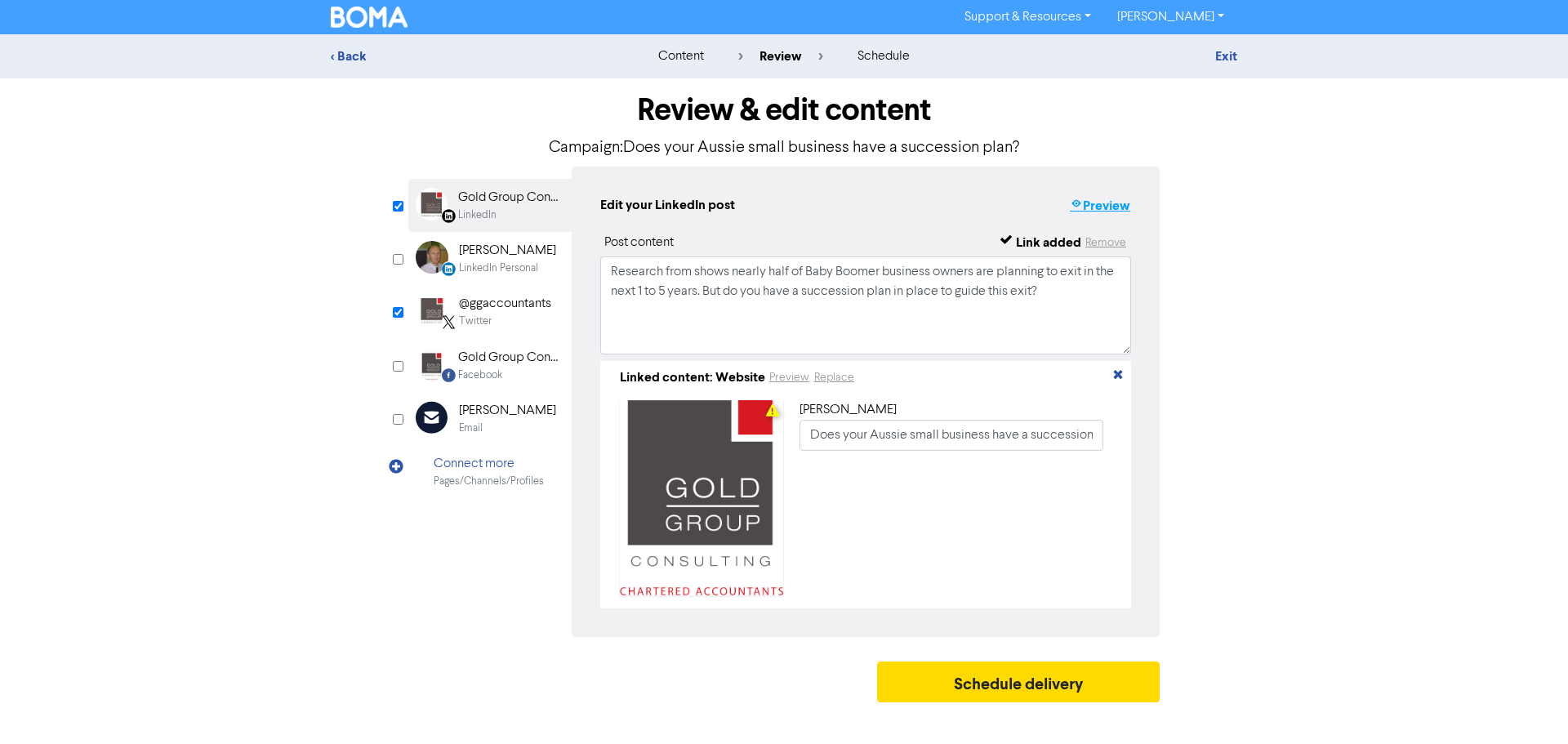
click at [1110, 205] on button "Preview" at bounding box center [1100, 205] width 62 height 21
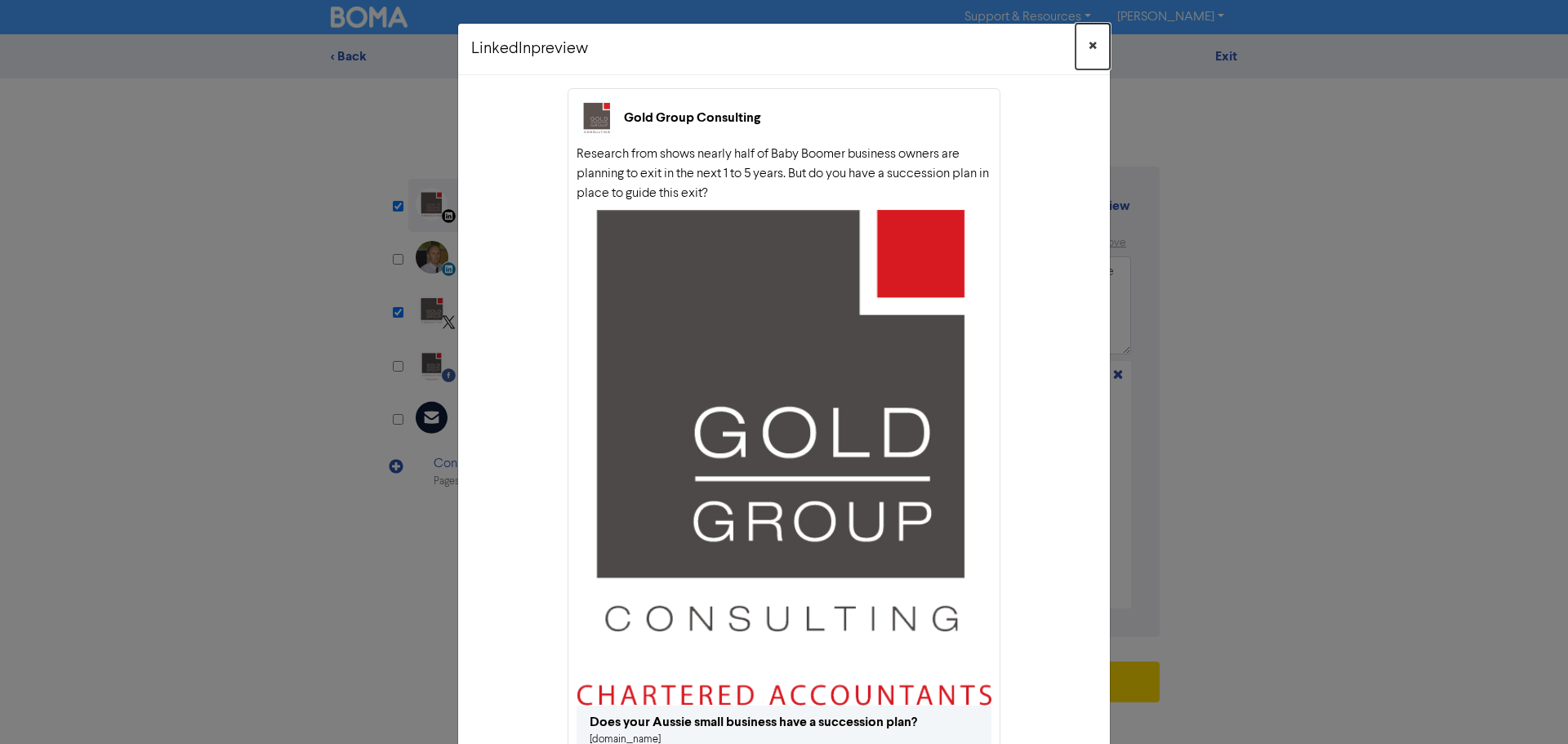
click at [1089, 47] on span "×" at bounding box center [1093, 46] width 8 height 25
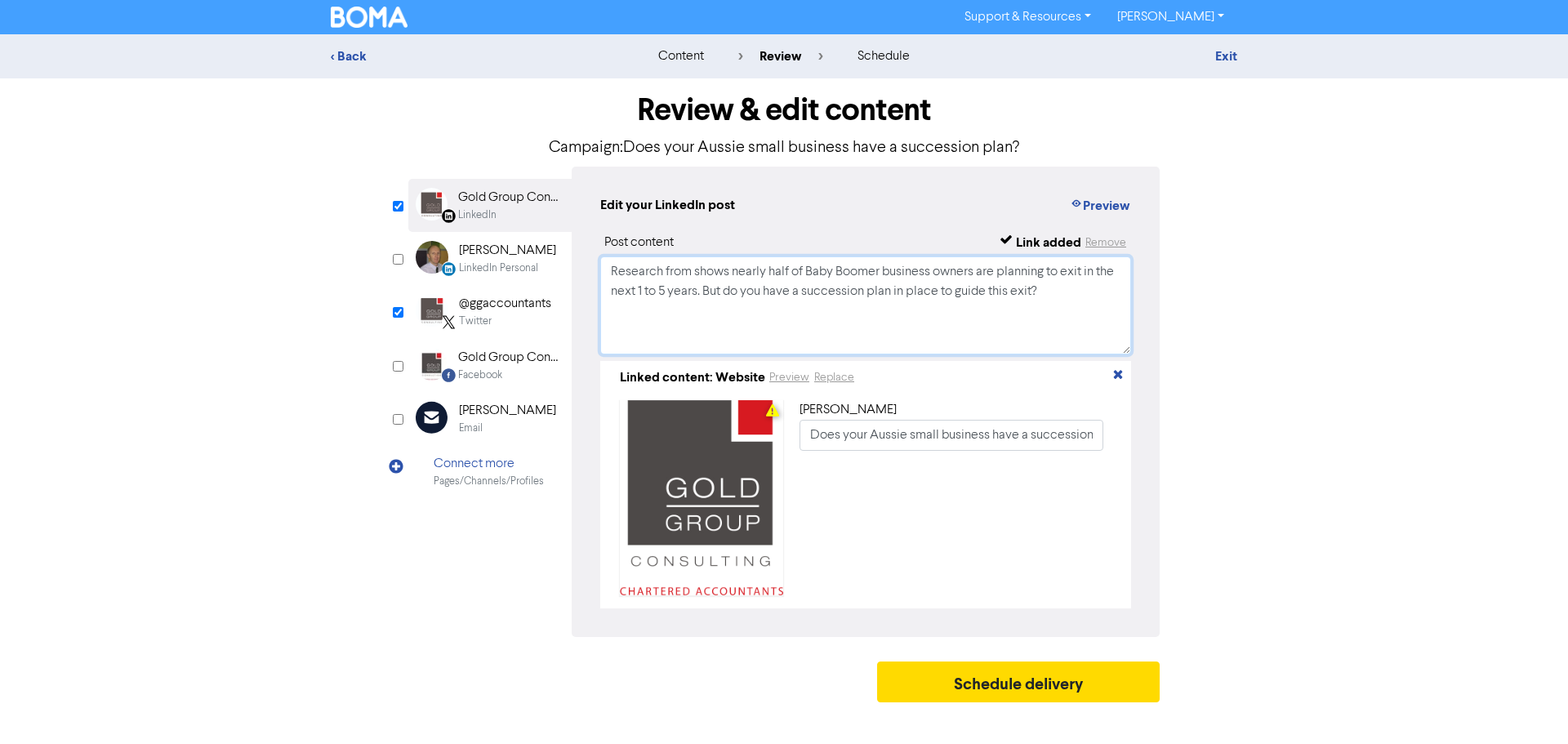
drag, startPoint x: 664, startPoint y: 273, endPoint x: 689, endPoint y: 275, distance: 25.1
click at [689, 275] on textarea "Research from shows nearly half of Baby Boomer business owners are planning to …" at bounding box center [866, 305] width 531 height 98
type textarea "Research shows nearly half of Baby Boomer business owners are planning to exit …"
click at [995, 571] on div "[PERSON_NAME] Does your Aussie small business have a succession plan?" at bounding box center [955, 498] width 312 height 195
click at [1011, 696] on button "Schedule delivery" at bounding box center [1019, 682] width 283 height 41
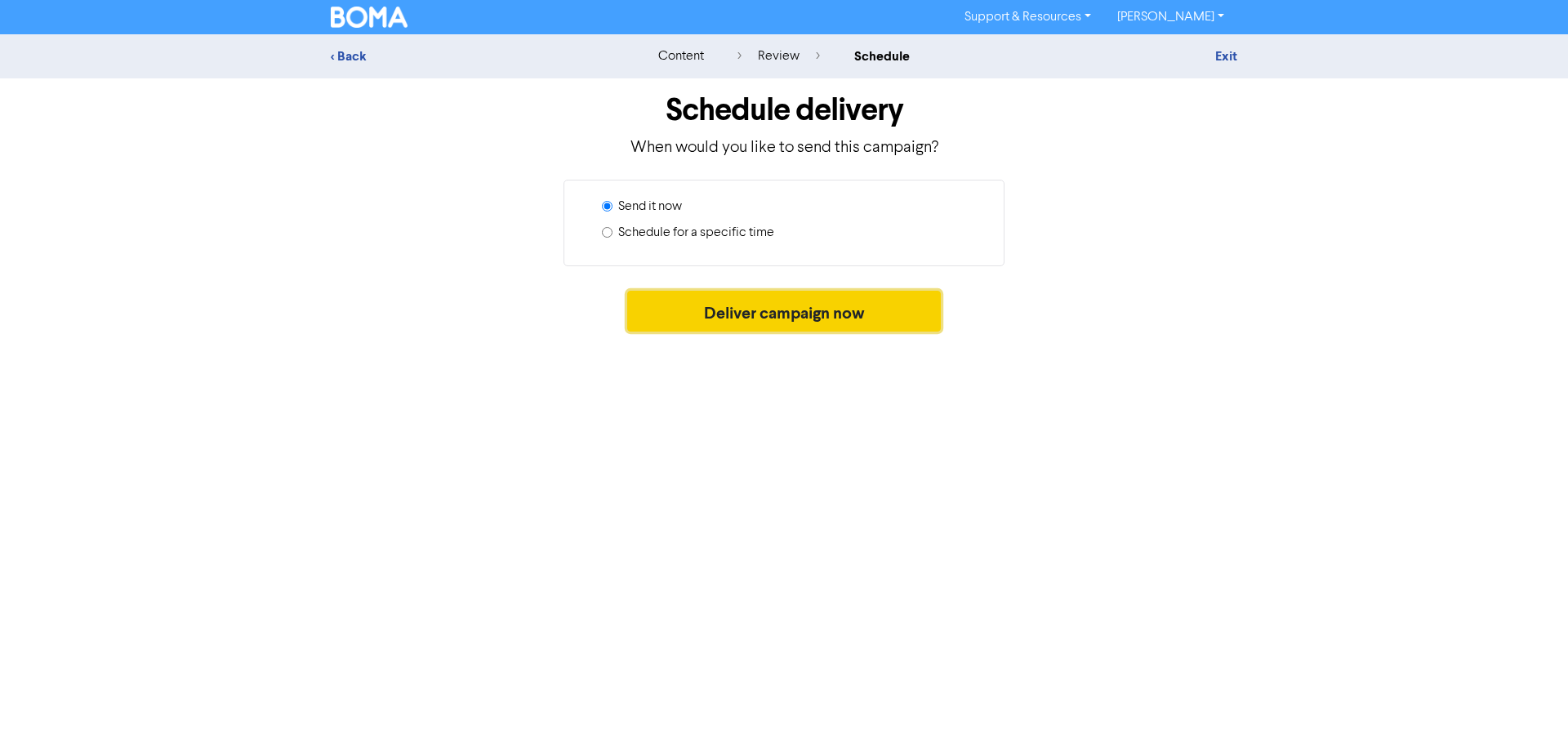
click at [781, 310] on button "Deliver campaign now" at bounding box center [784, 311] width 315 height 41
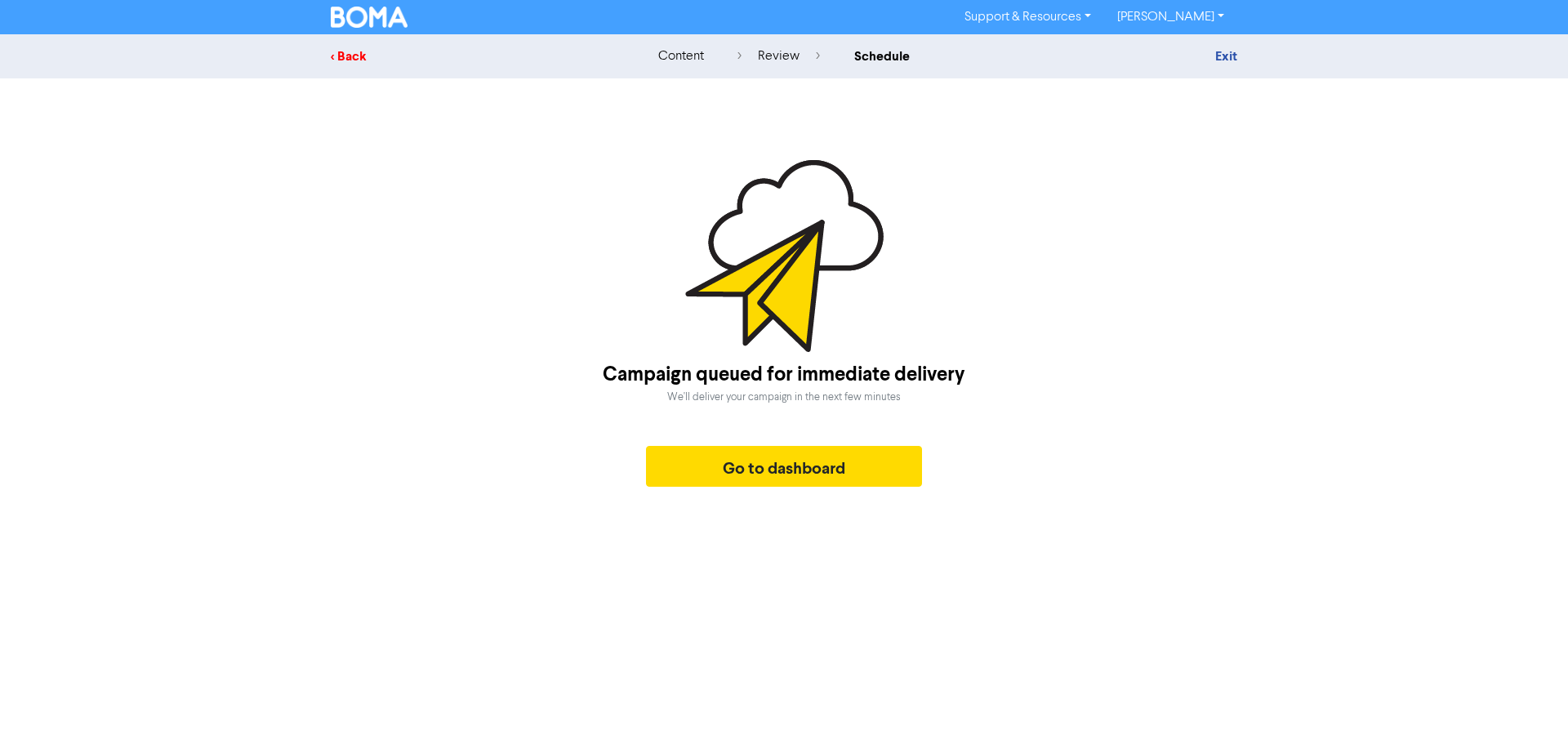
click at [358, 58] on div "< Back" at bounding box center [473, 56] width 286 height 20
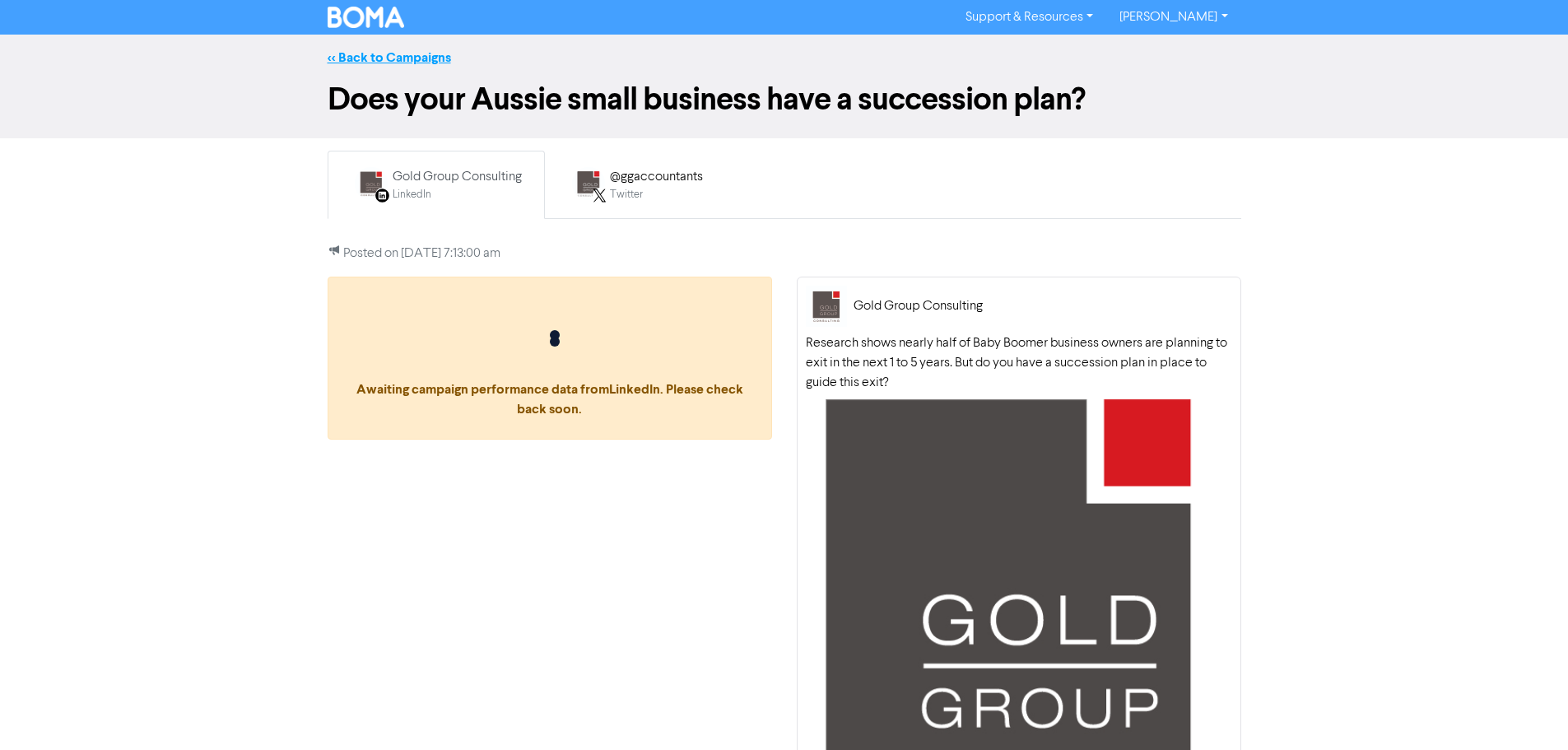
click at [396, 59] on link "<< Back to Campaigns" at bounding box center [390, 58] width 124 height 17
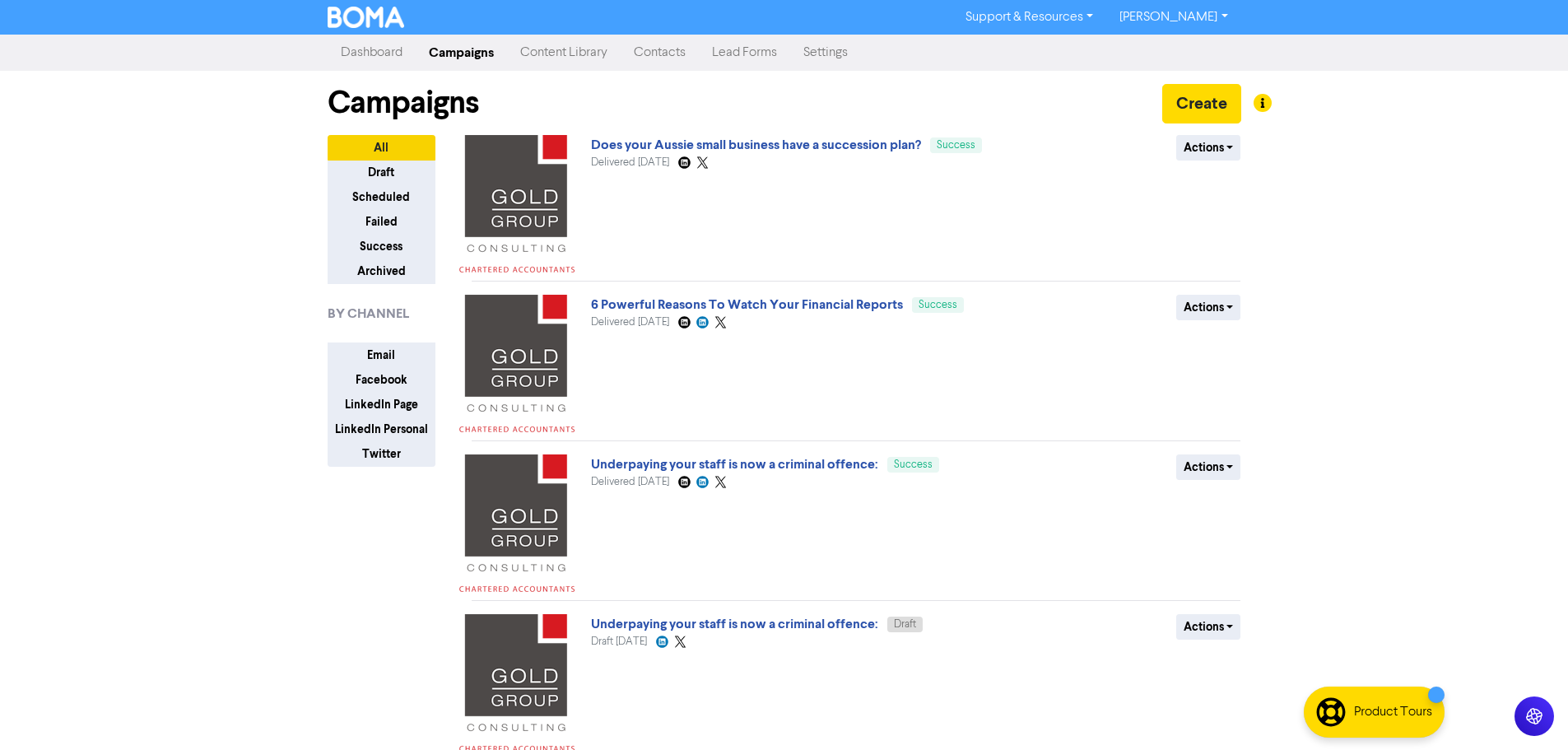
click at [588, 55] on link "Content Library" at bounding box center [564, 52] width 114 height 33
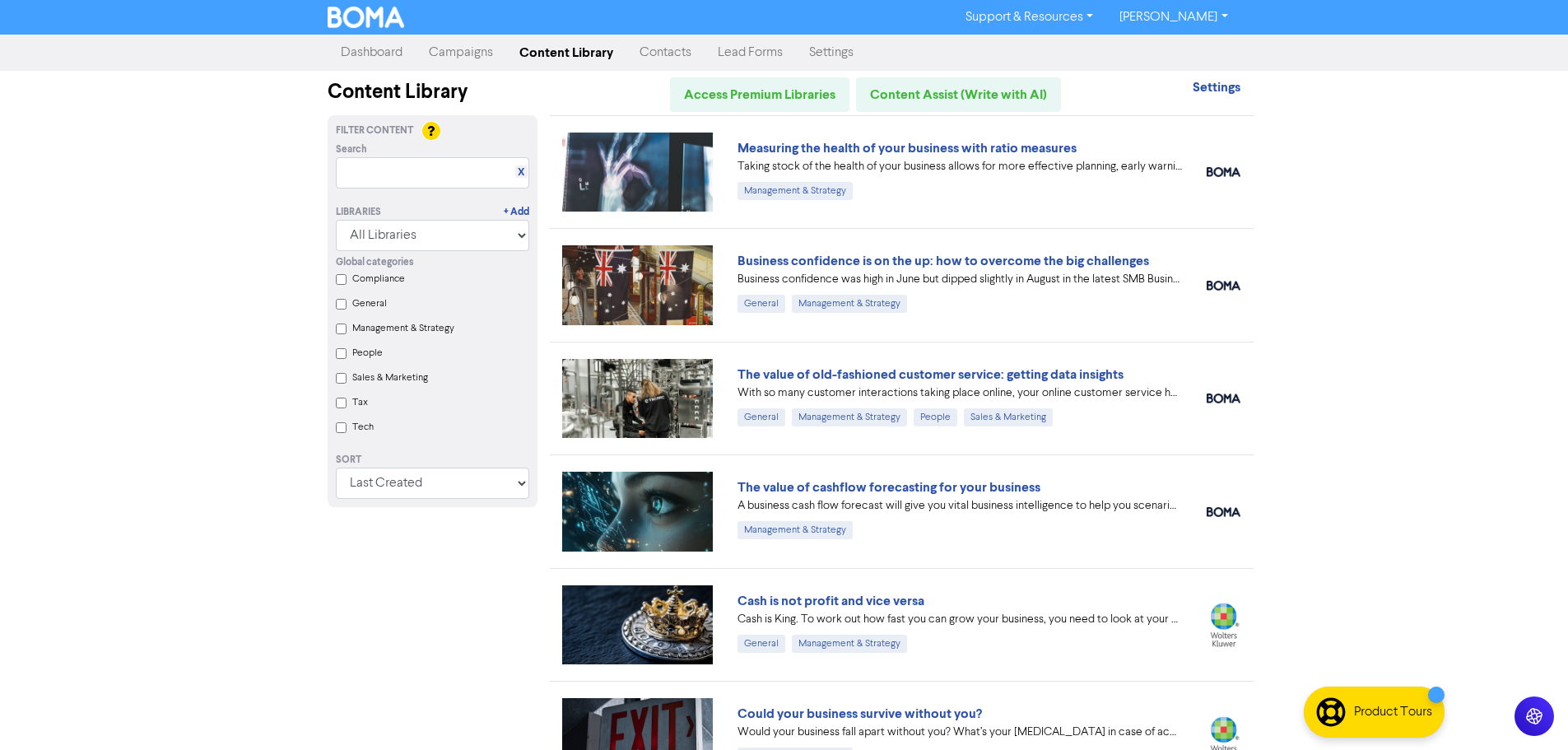
click at [876, 140] on link "Measuring the health of your business with ratio measures" at bounding box center [907, 148] width 339 height 17
